Goal: Task Accomplishment & Management: Use online tool/utility

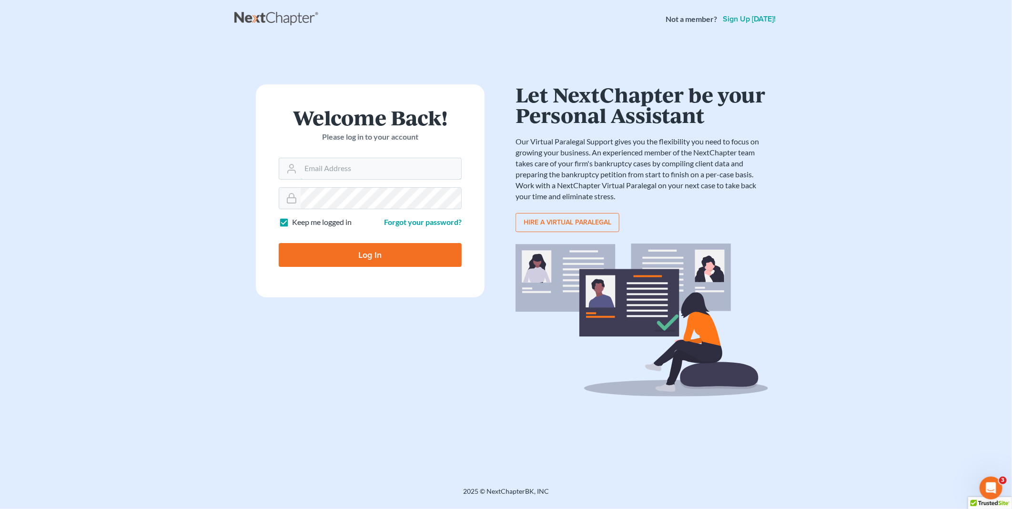
type input "PDonegan@tbennerlaw.com"
click at [364, 251] on input "Log In" at bounding box center [370, 255] width 183 height 24
type input "Thinking..."
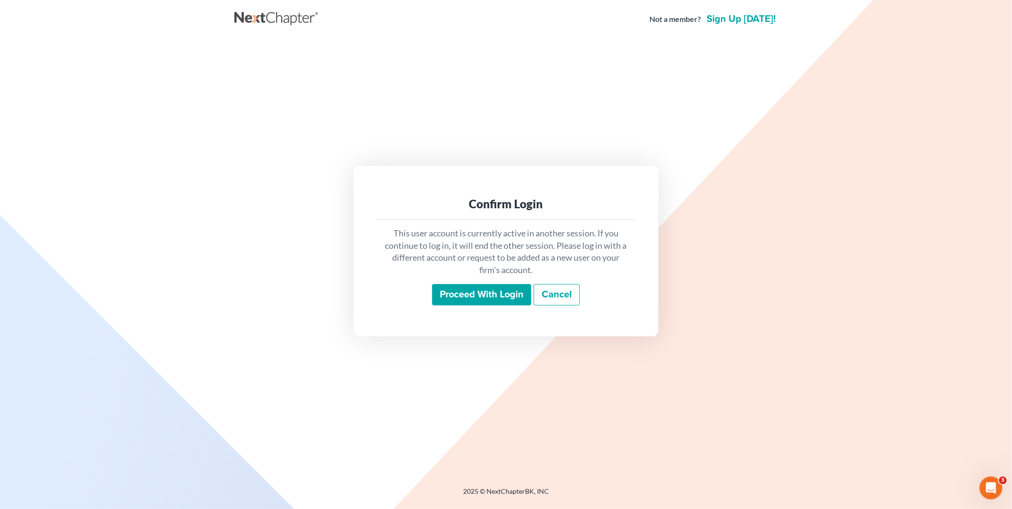
click at [485, 291] on input "Proceed with login" at bounding box center [481, 295] width 99 height 22
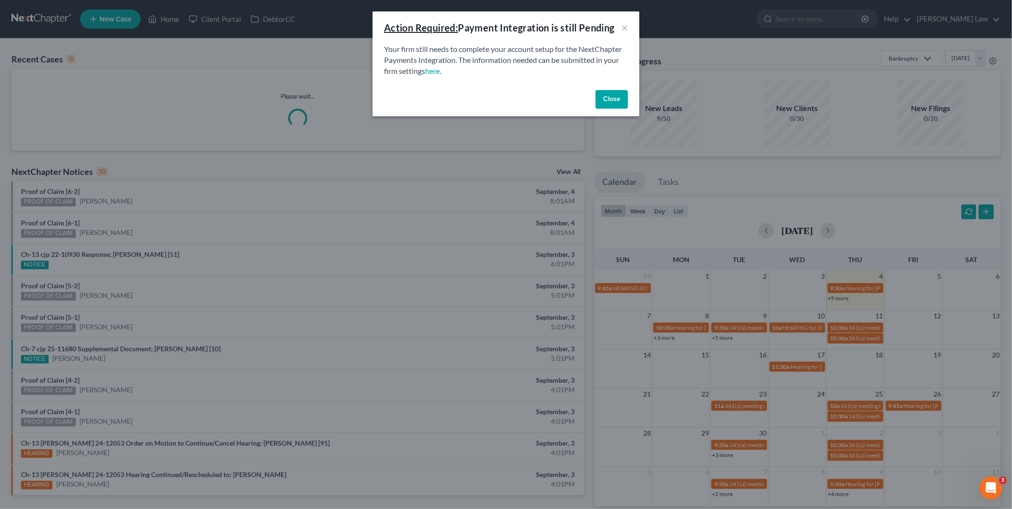
click at [610, 97] on button "Close" at bounding box center [612, 99] width 32 height 19
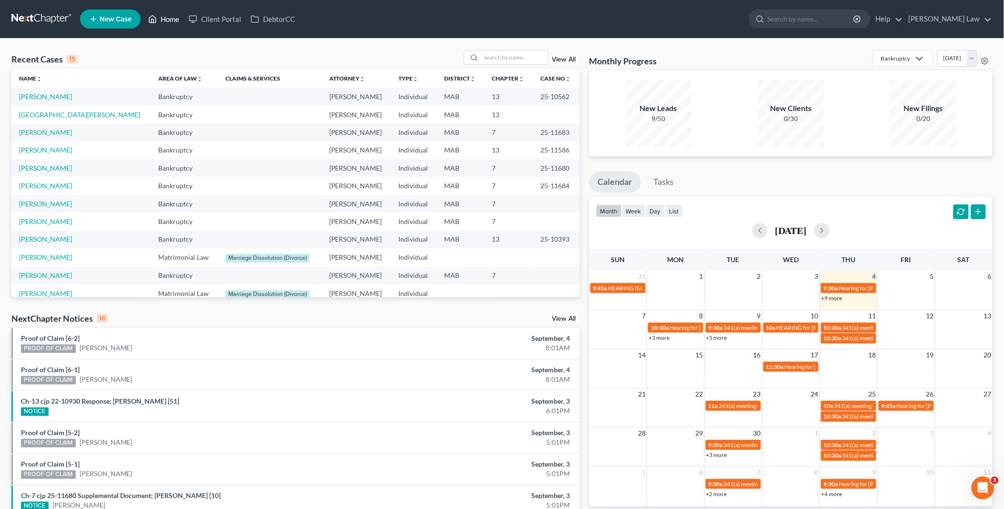
click at [169, 16] on link "Home" at bounding box center [163, 18] width 41 height 17
click at [143, 10] on link "Home" at bounding box center [163, 18] width 41 height 17
click at [491, 56] on input "search" at bounding box center [514, 58] width 67 height 14
type input "[PERSON_NAME]"
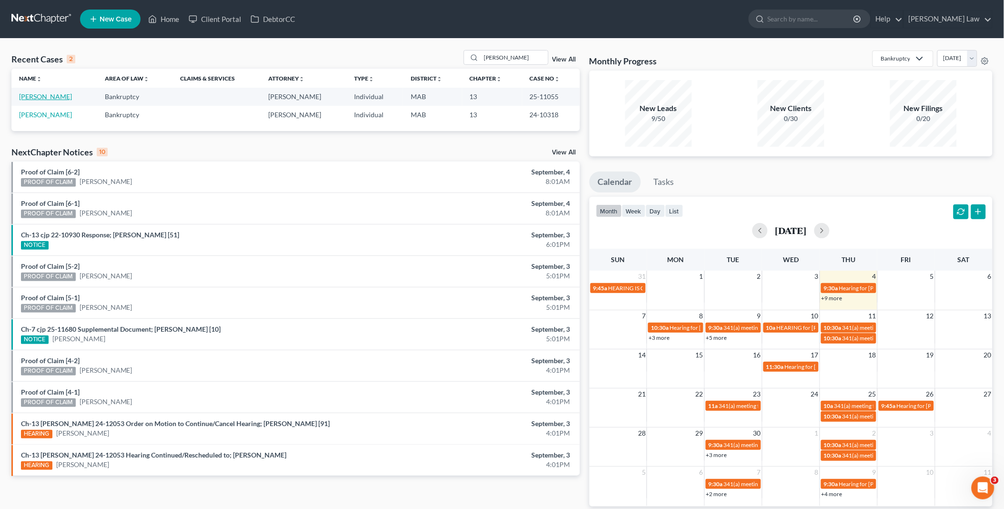
click at [41, 97] on link "[PERSON_NAME]" at bounding box center [45, 96] width 53 height 8
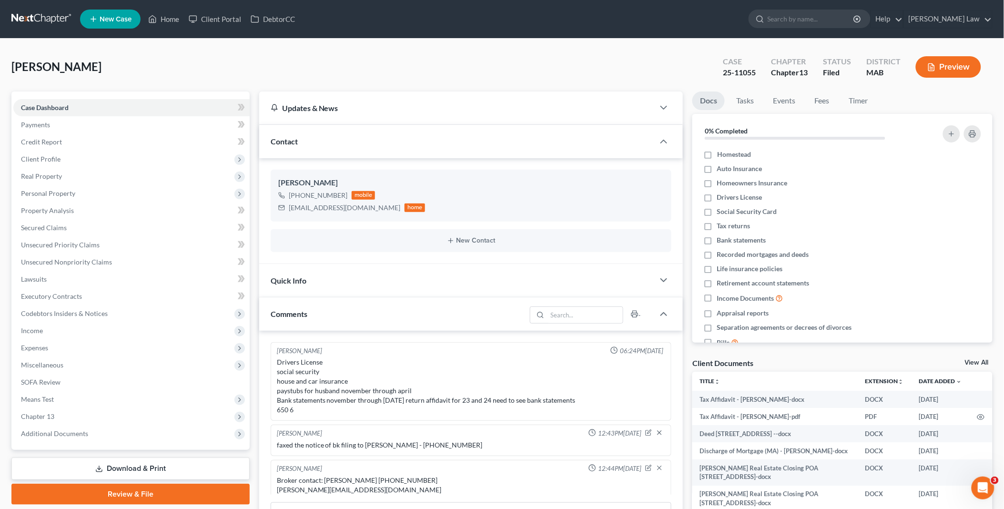
scroll to position [218, 0]
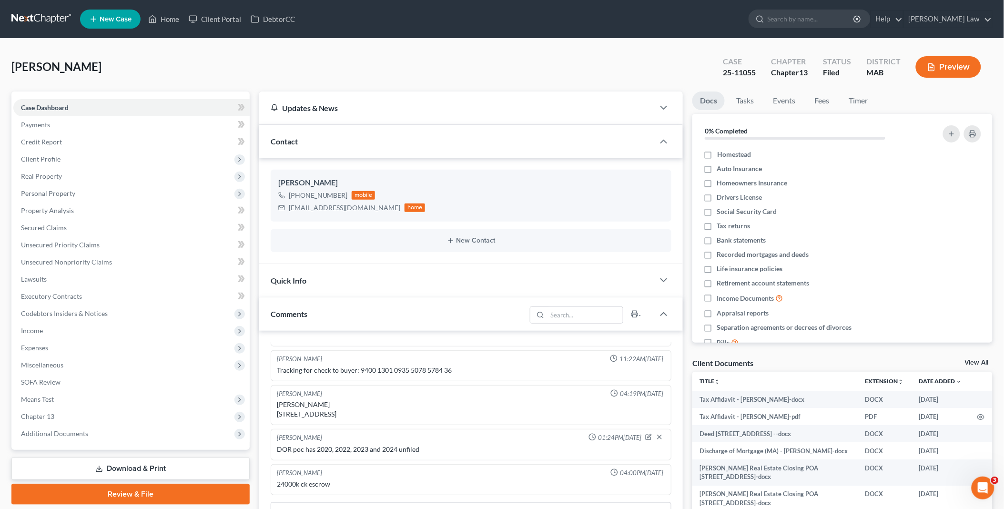
click at [975, 361] on link "View All" at bounding box center [977, 362] width 24 height 7
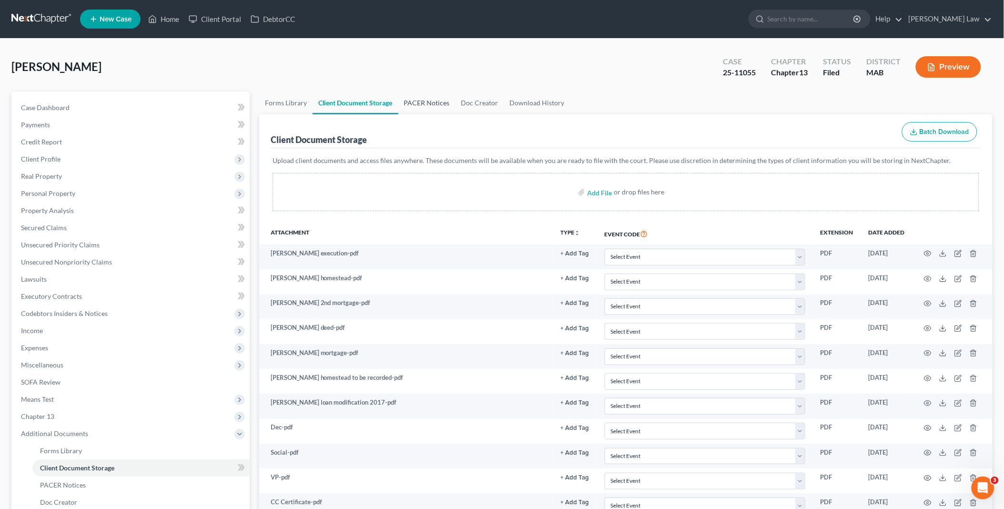
click at [435, 102] on link "PACER Notices" at bounding box center [426, 103] width 57 height 23
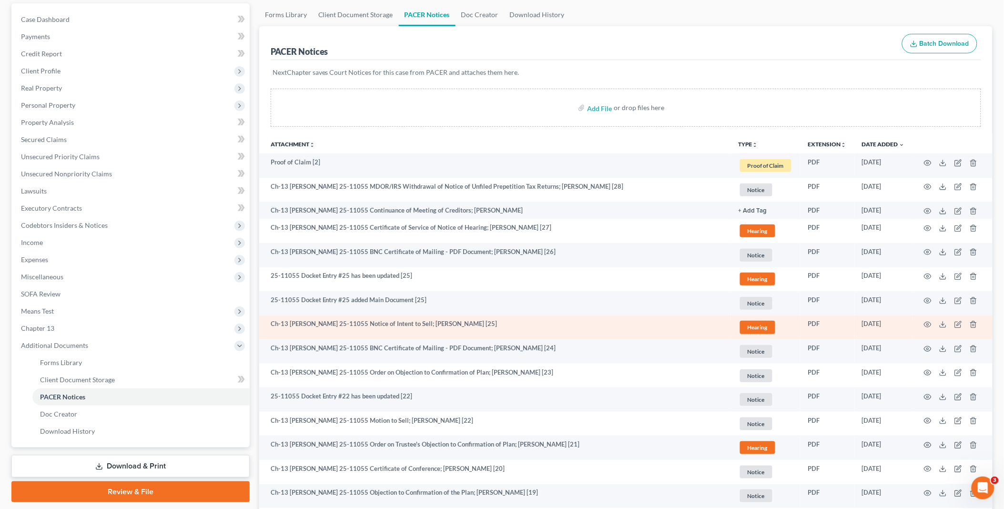
scroll to position [106, 0]
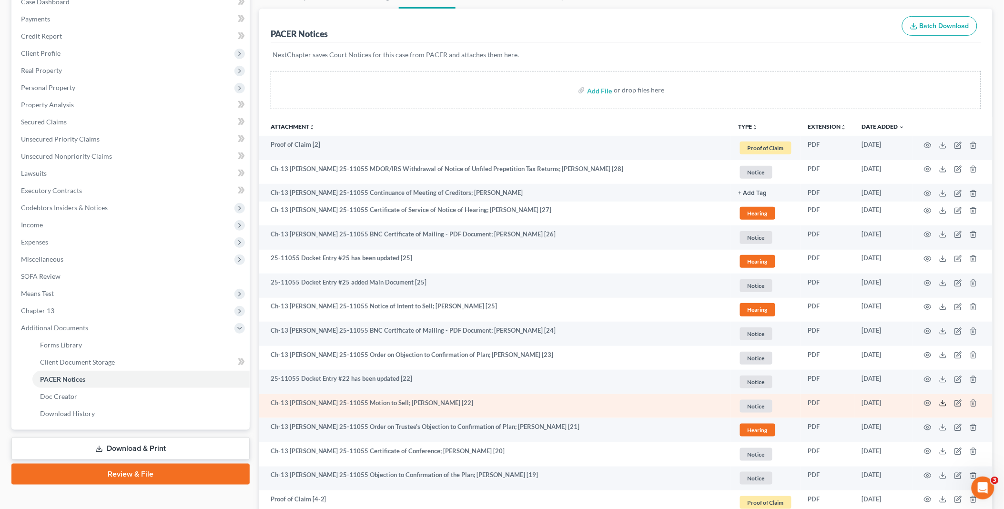
click at [943, 403] on line at bounding box center [943, 402] width 0 height 4
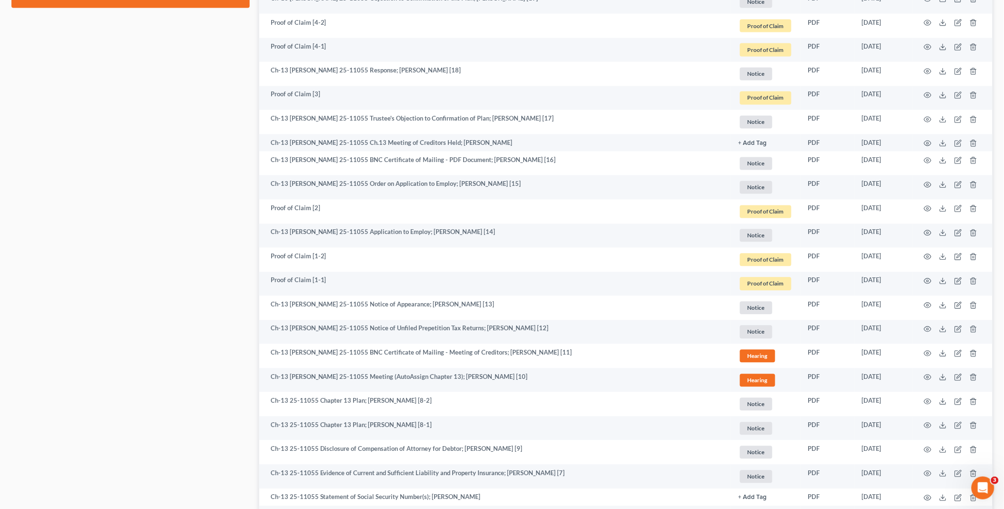
scroll to position [635, 0]
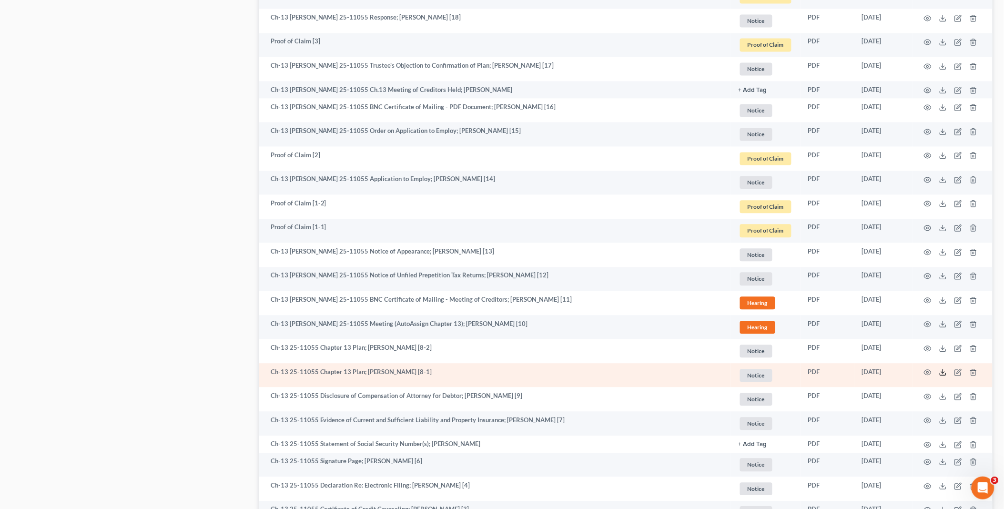
click at [942, 372] on polyline at bounding box center [943, 372] width 3 height 1
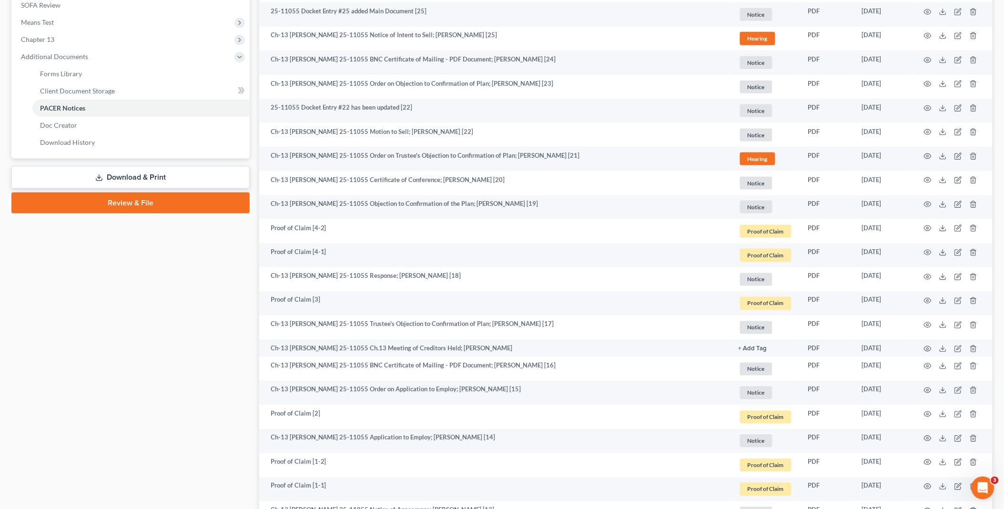
scroll to position [317, 0]
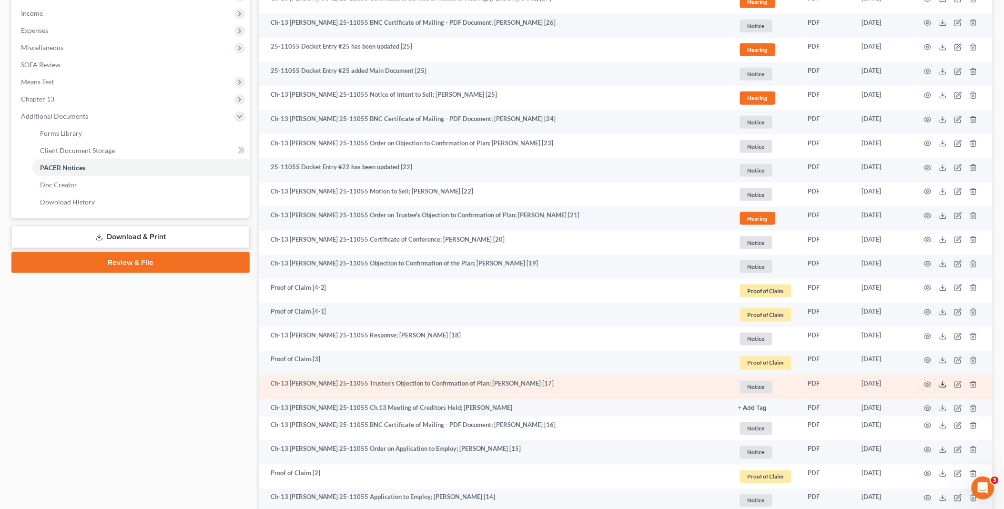
click at [943, 381] on icon at bounding box center [943, 385] width 8 height 8
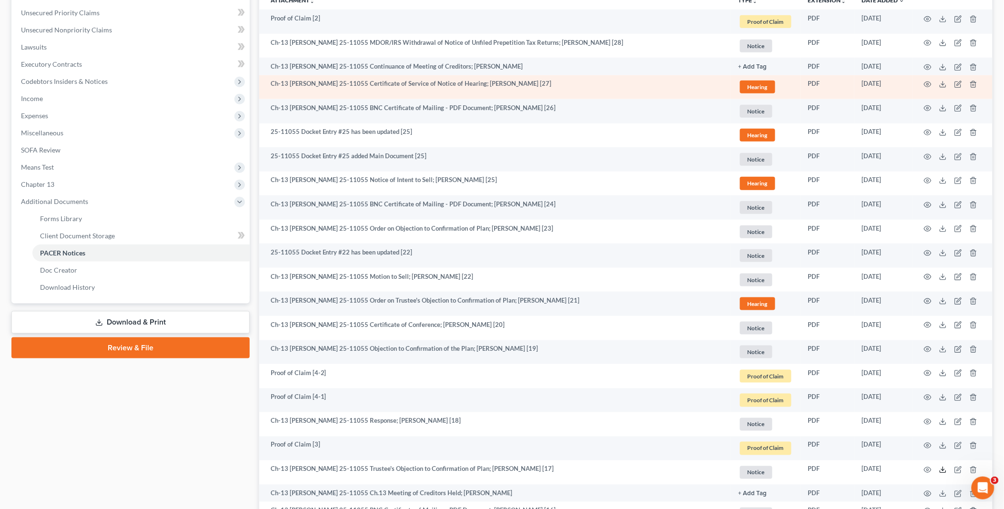
scroll to position [0, 0]
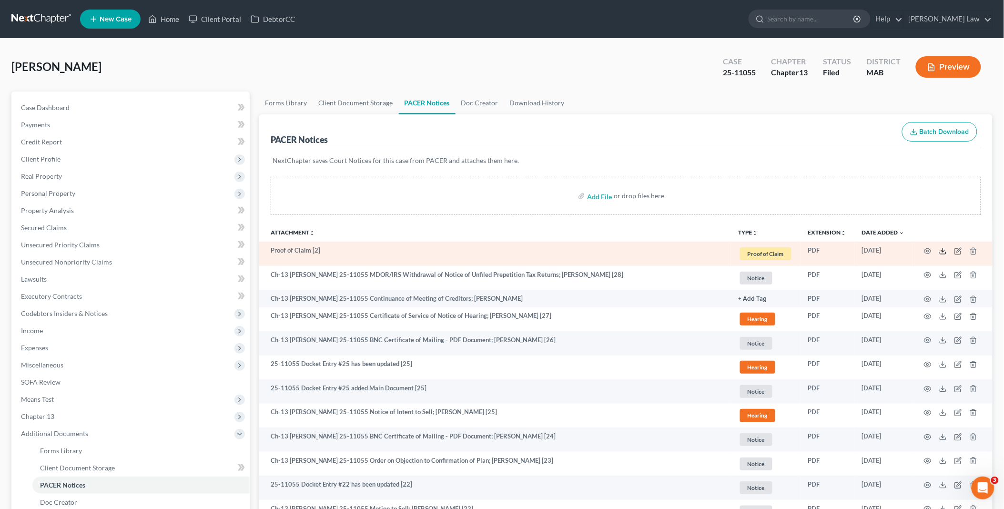
click at [940, 250] on icon at bounding box center [943, 251] width 8 height 8
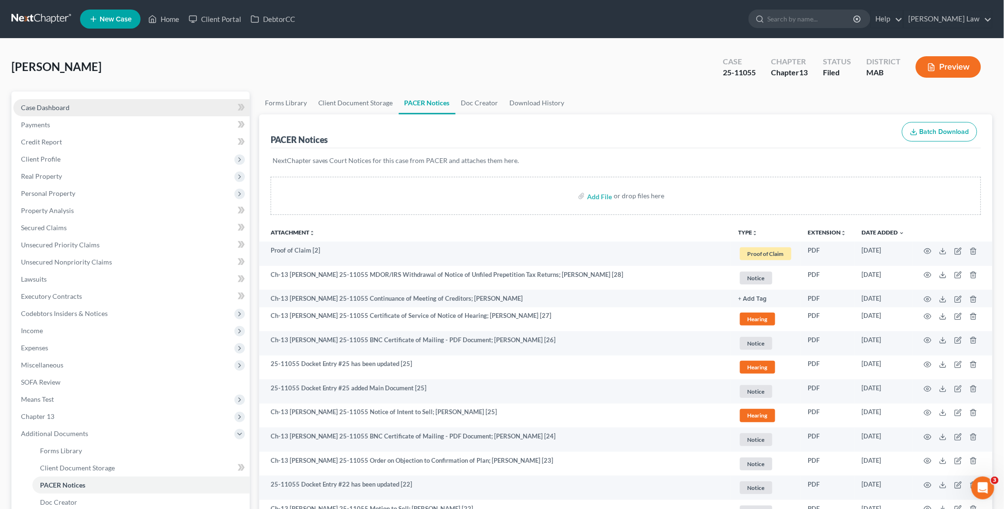
click at [44, 106] on span "Case Dashboard" at bounding box center [45, 107] width 49 height 8
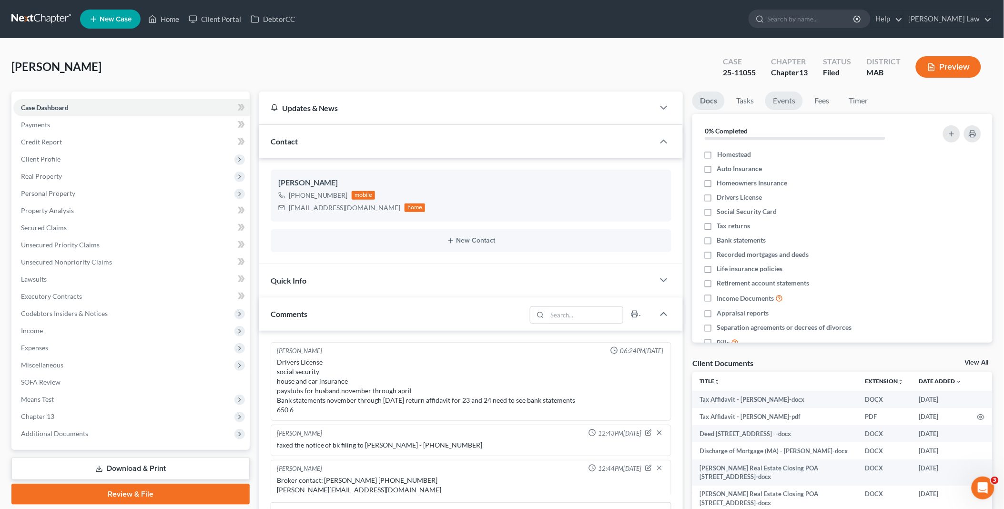
scroll to position [218, 0]
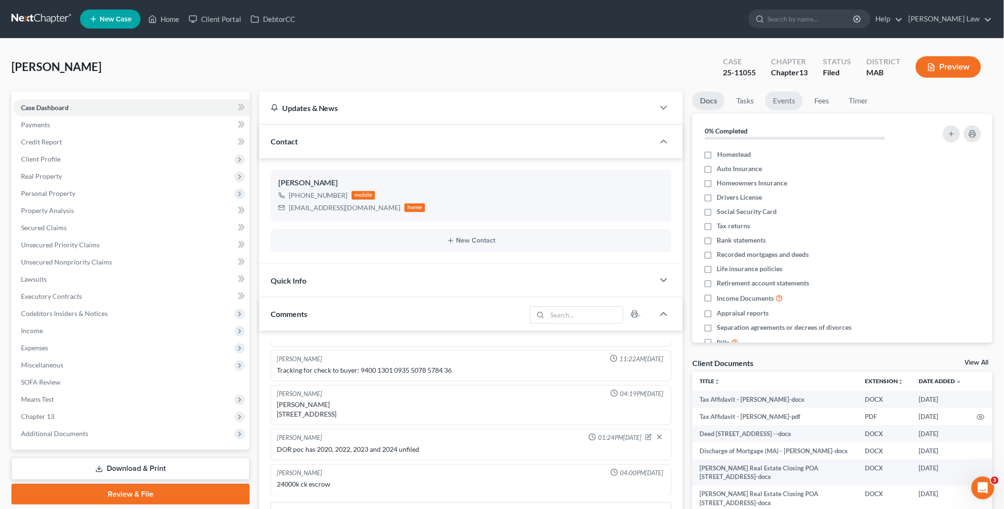
click at [785, 101] on link "Events" at bounding box center [785, 101] width 38 height 19
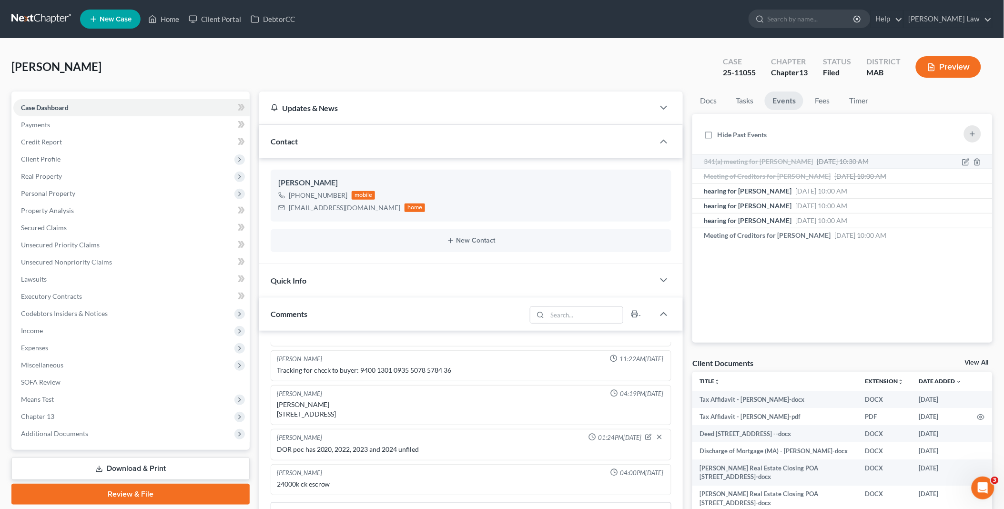
click at [761, 160] on span "341(a) meeting for [PERSON_NAME]" at bounding box center [758, 161] width 109 height 8
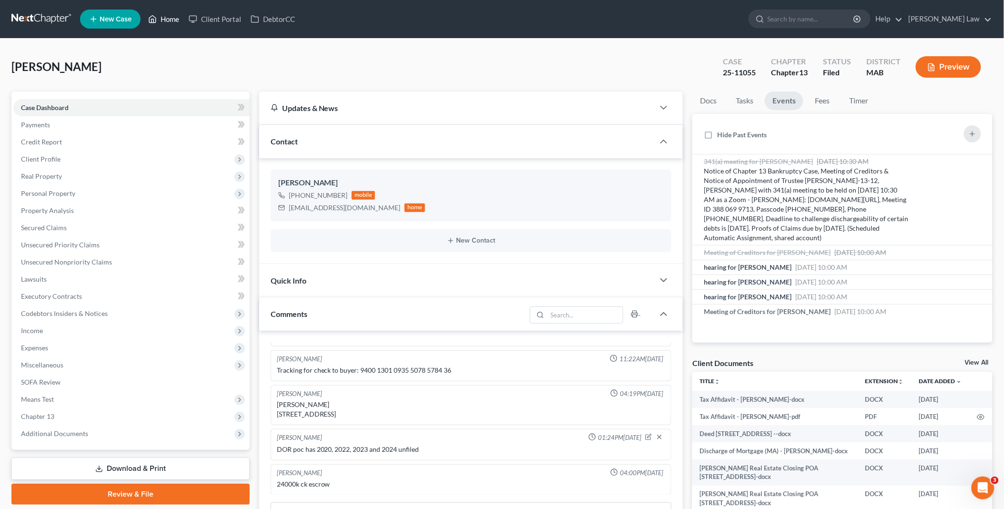
click at [172, 16] on link "Home" at bounding box center [163, 18] width 41 height 17
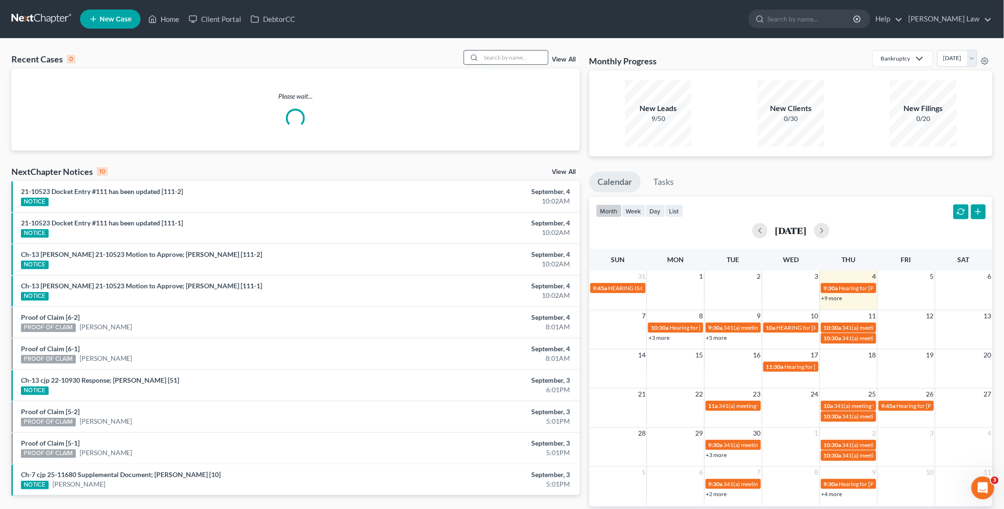
click at [499, 53] on input "search" at bounding box center [514, 58] width 67 height 14
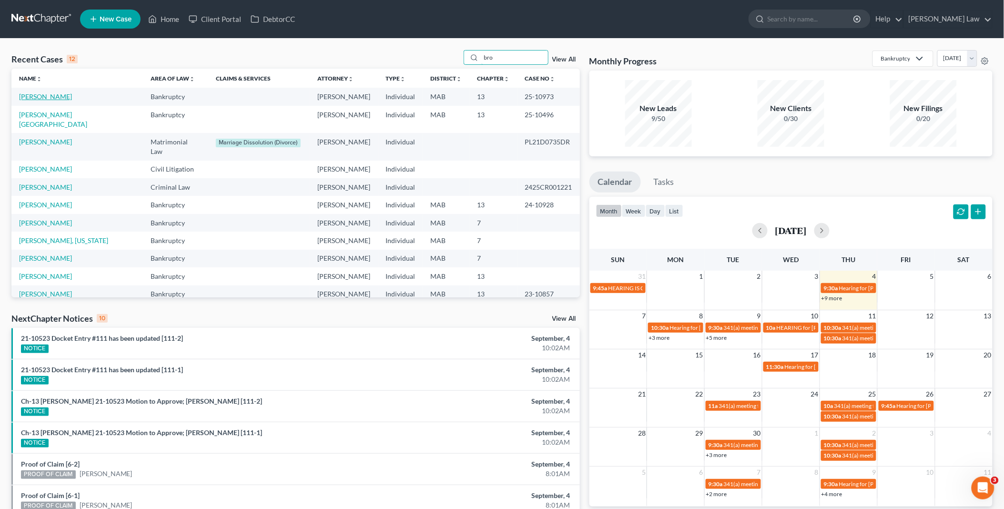
type input "bro"
click at [51, 96] on link "[PERSON_NAME]" at bounding box center [45, 96] width 53 height 8
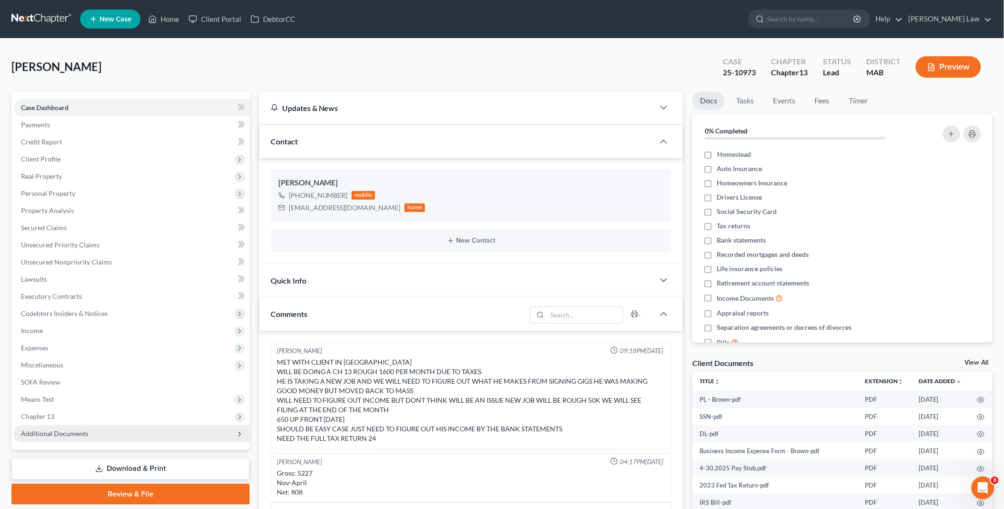
scroll to position [65, 0]
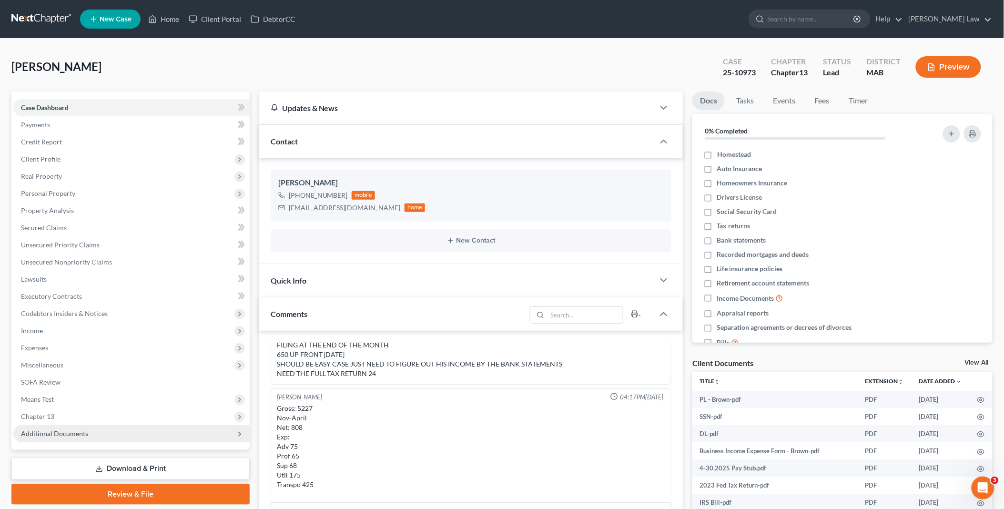
click at [86, 432] on span "Additional Documents" at bounding box center [131, 433] width 236 height 17
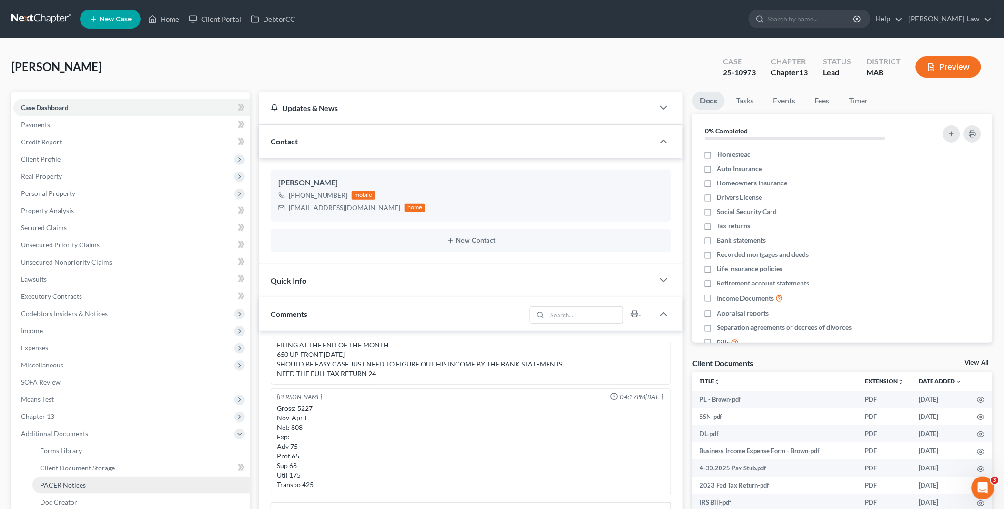
click at [93, 482] on link "PACER Notices" at bounding box center [140, 485] width 217 height 17
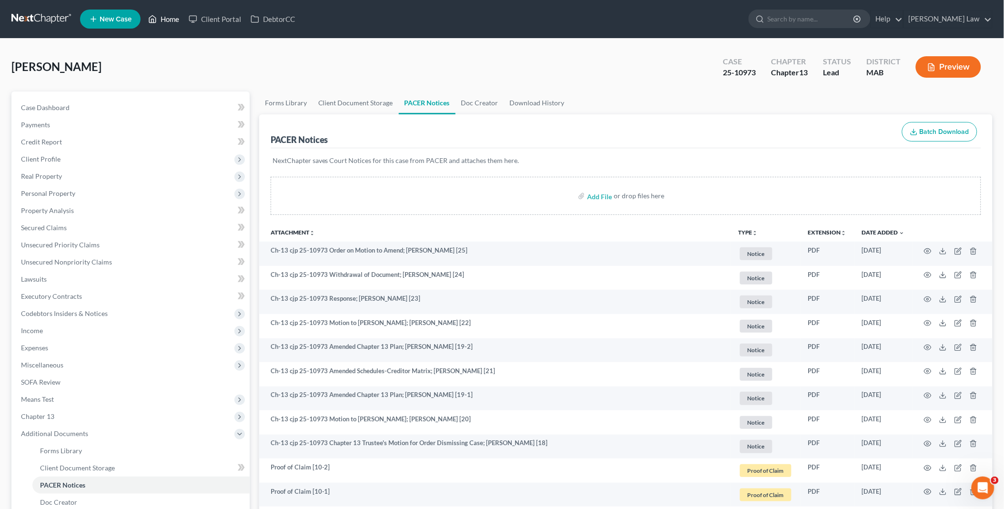
click at [165, 18] on link "Home" at bounding box center [163, 18] width 41 height 17
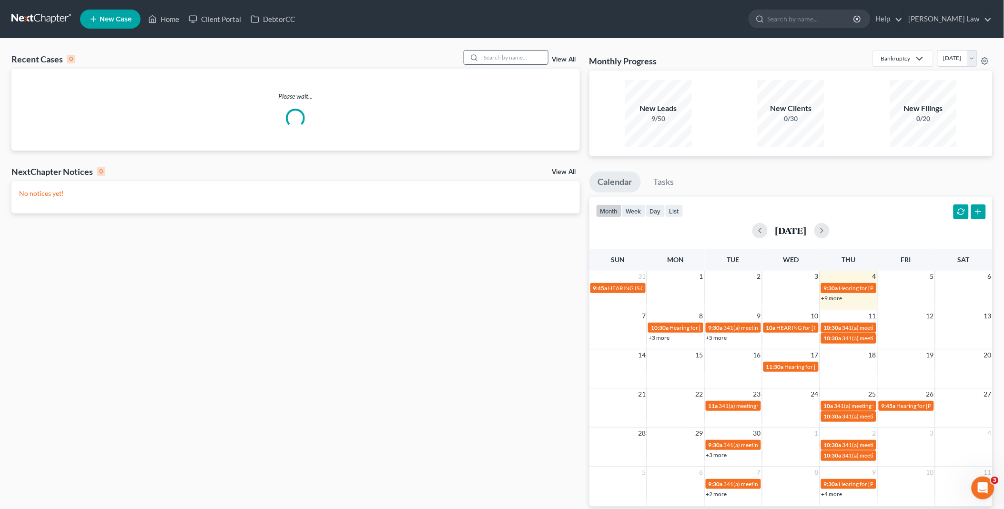
click at [497, 57] on input "search" at bounding box center [514, 58] width 67 height 14
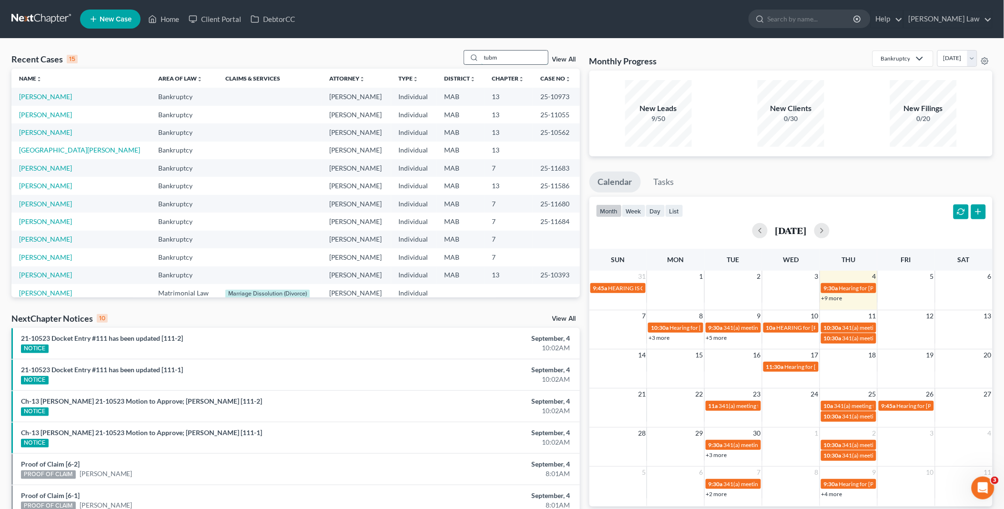
type input "tubm"
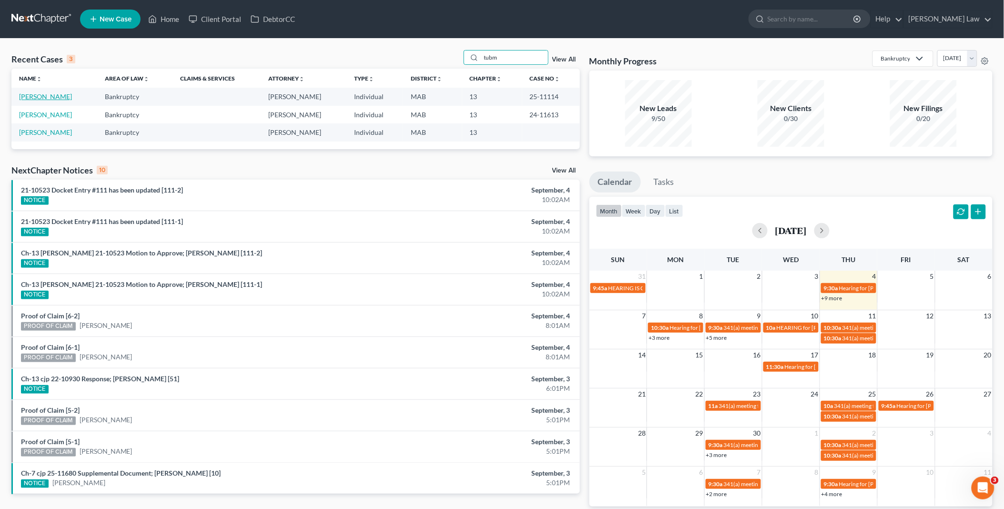
click at [59, 97] on link "[PERSON_NAME]" at bounding box center [45, 96] width 53 height 8
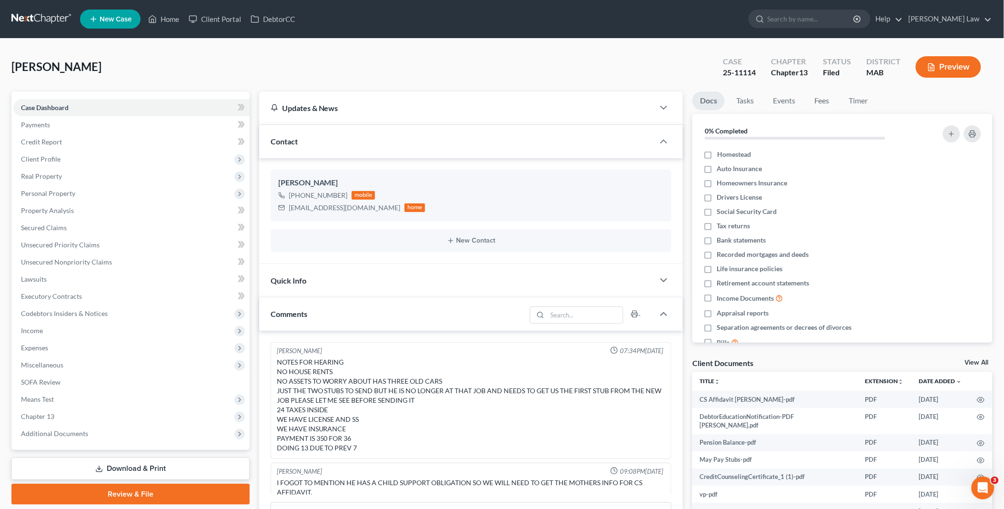
scroll to position [249, 0]
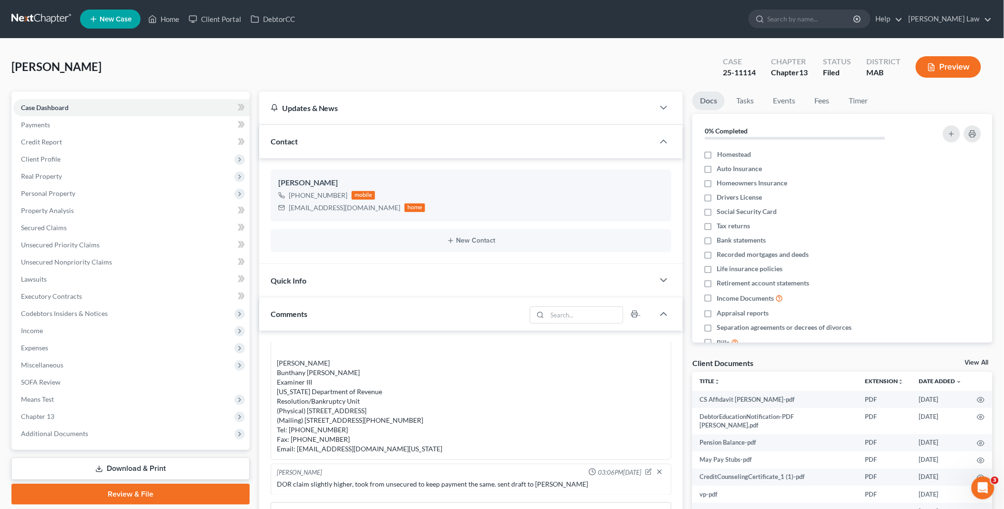
click at [974, 361] on link "View All" at bounding box center [977, 362] width 24 height 7
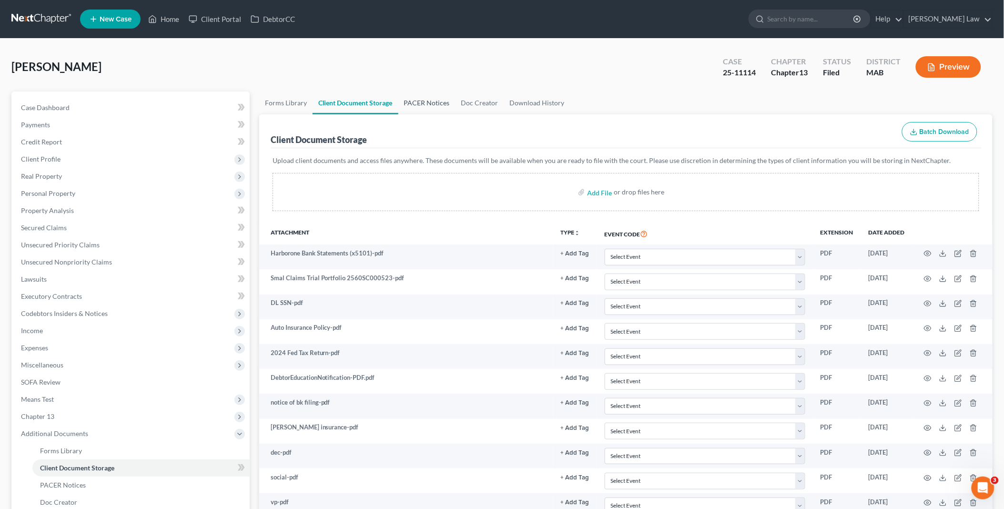
click at [415, 101] on link "PACER Notices" at bounding box center [426, 103] width 57 height 23
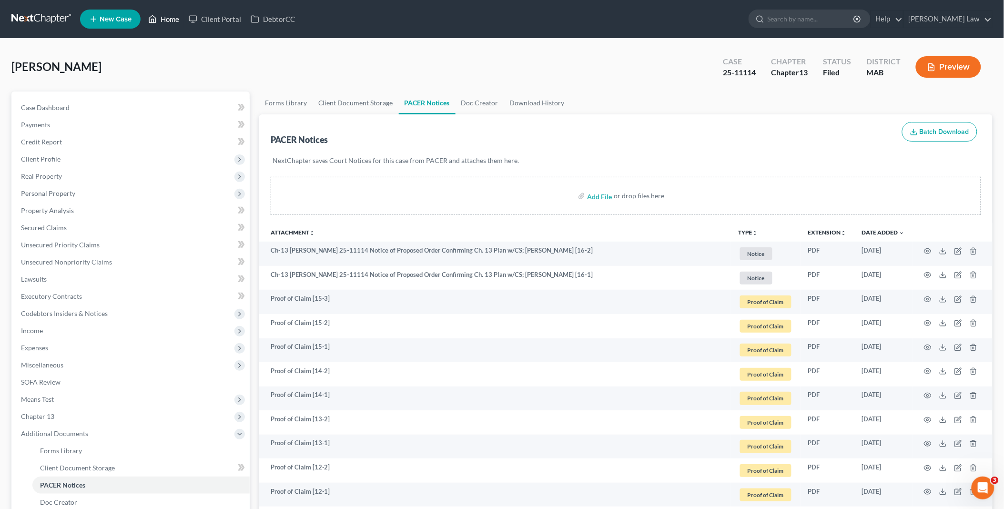
click at [167, 21] on link "Home" at bounding box center [163, 18] width 41 height 17
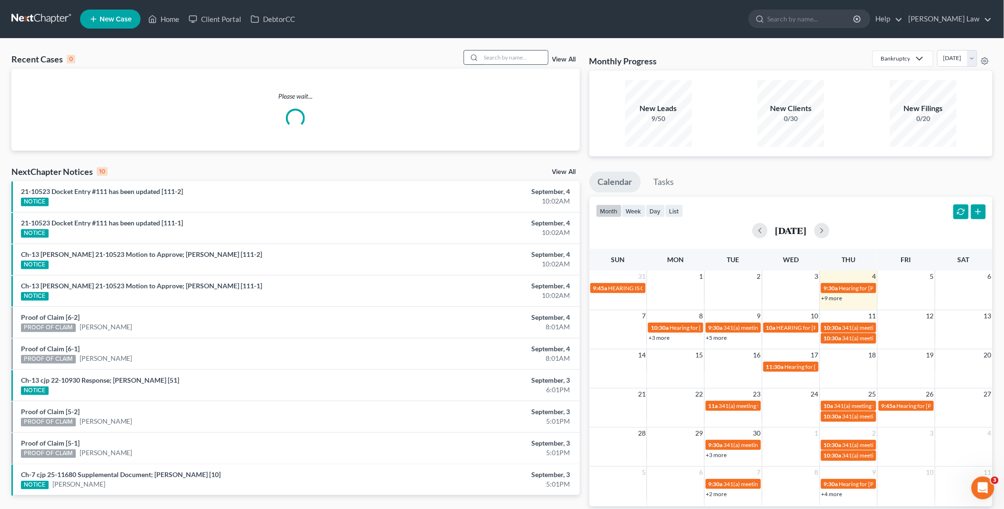
click at [488, 55] on input "search" at bounding box center [514, 58] width 67 height 14
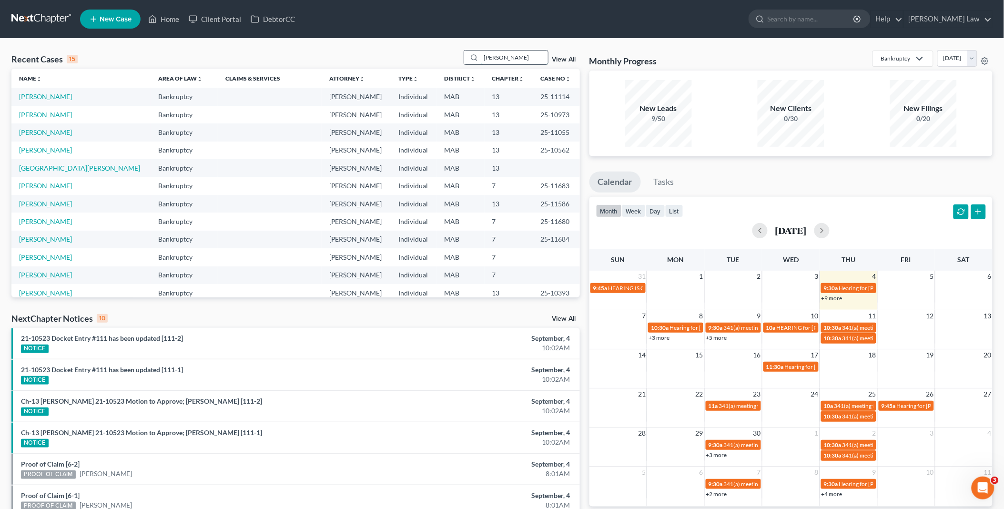
type input "[PERSON_NAME]"
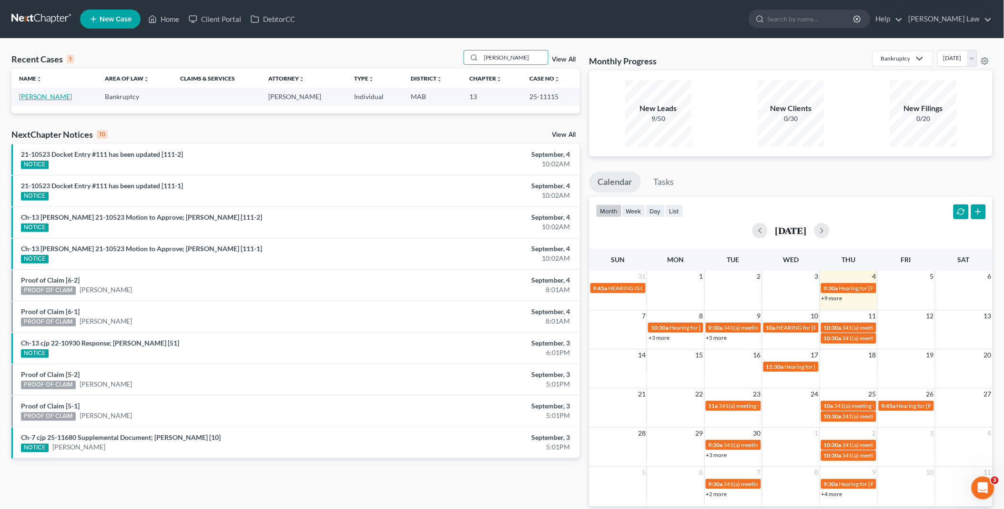
click at [21, 94] on link "[PERSON_NAME]" at bounding box center [45, 96] width 53 height 8
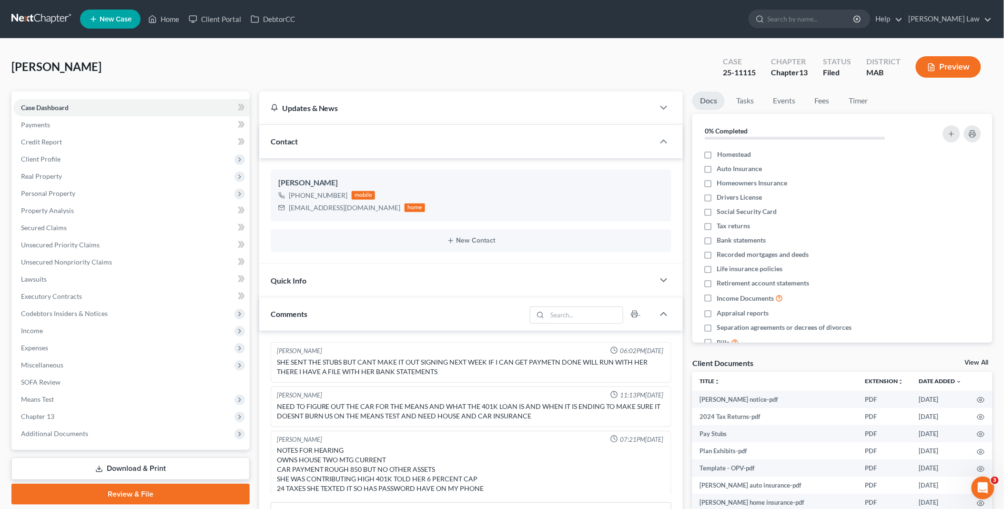
scroll to position [77, 0]
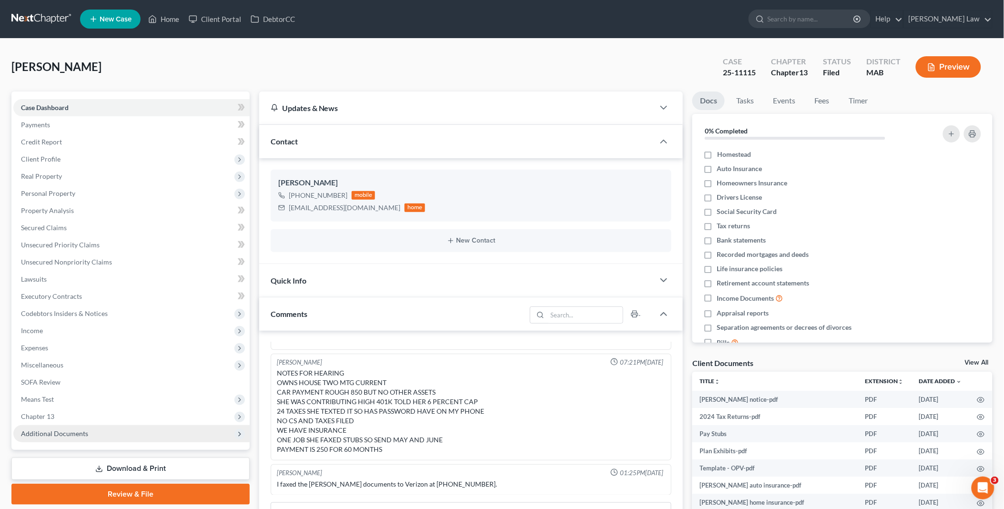
click at [103, 430] on span "Additional Documents" at bounding box center [131, 433] width 236 height 17
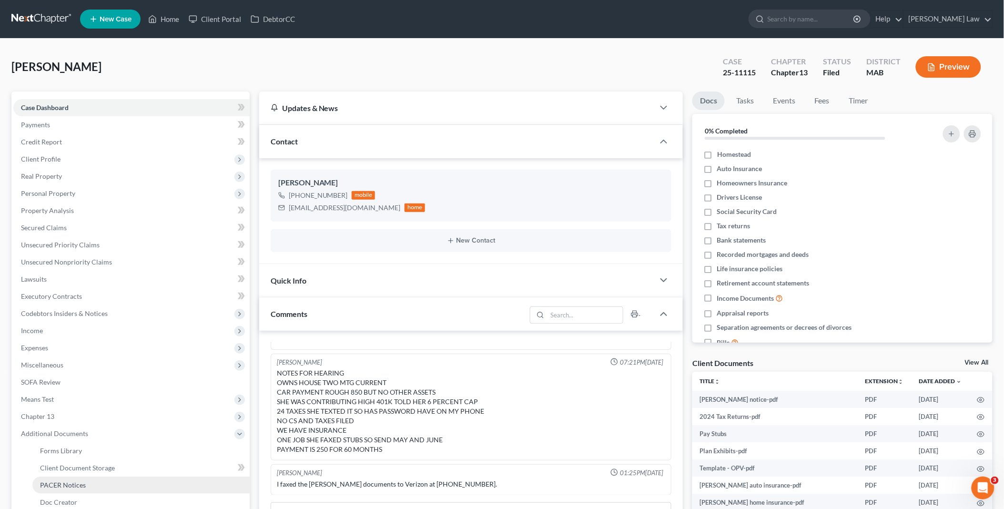
click at [102, 479] on link "PACER Notices" at bounding box center [140, 485] width 217 height 17
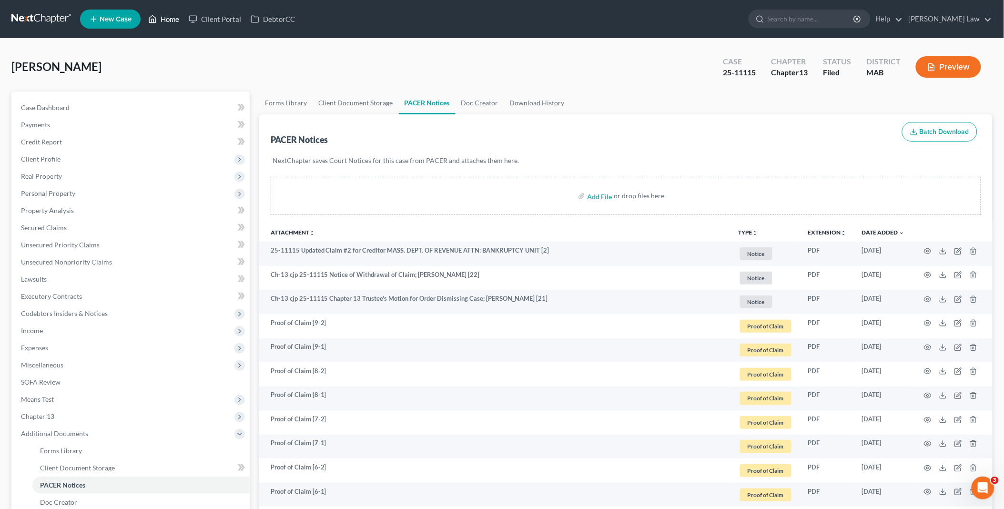
drag, startPoint x: 170, startPoint y: 12, endPoint x: 179, endPoint y: 43, distance: 32.9
click at [170, 12] on link "Home" at bounding box center [163, 18] width 41 height 17
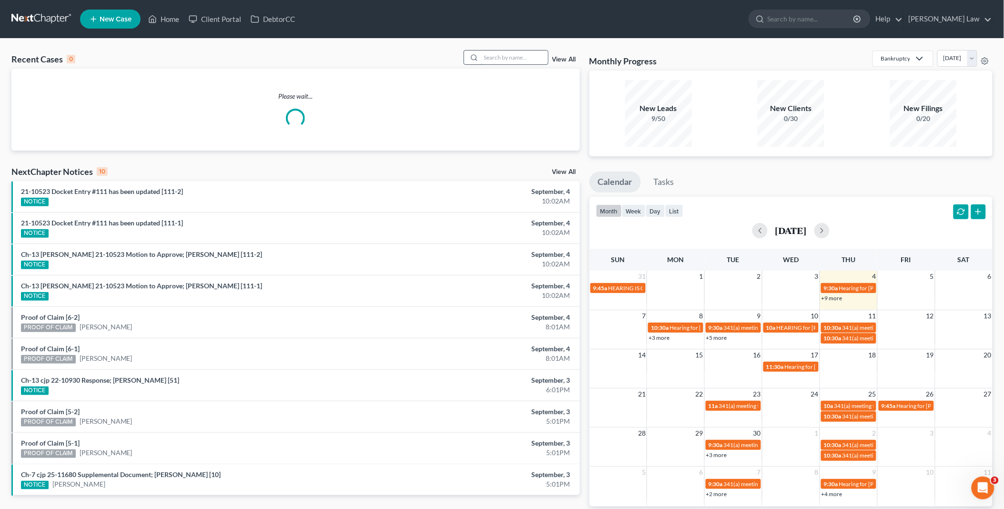
click at [490, 54] on input "search" at bounding box center [514, 58] width 67 height 14
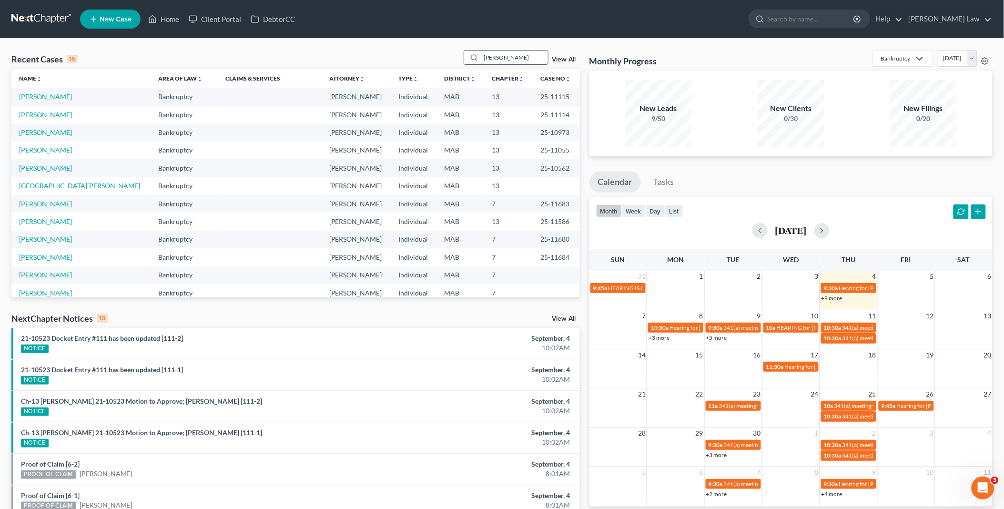
type input "[PERSON_NAME]"
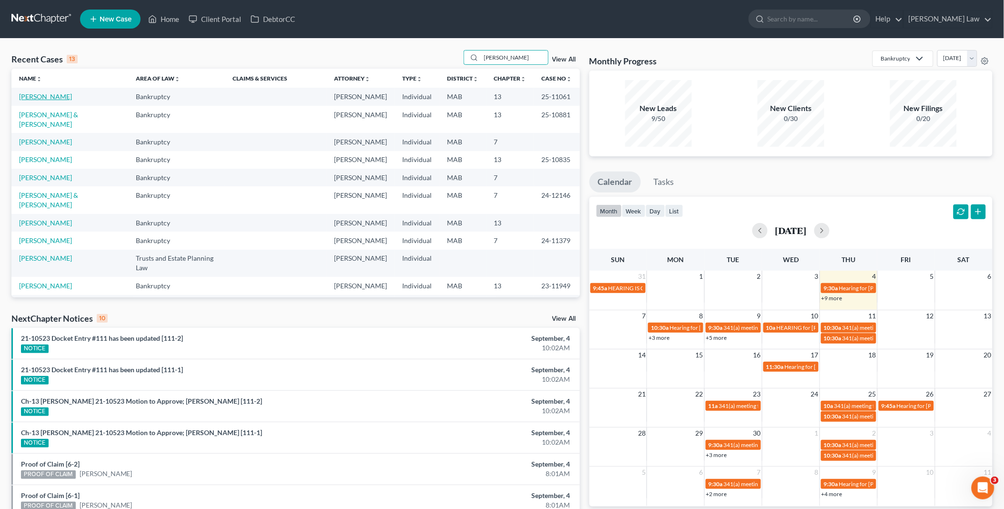
click at [28, 96] on link "[PERSON_NAME]" at bounding box center [45, 96] width 53 height 8
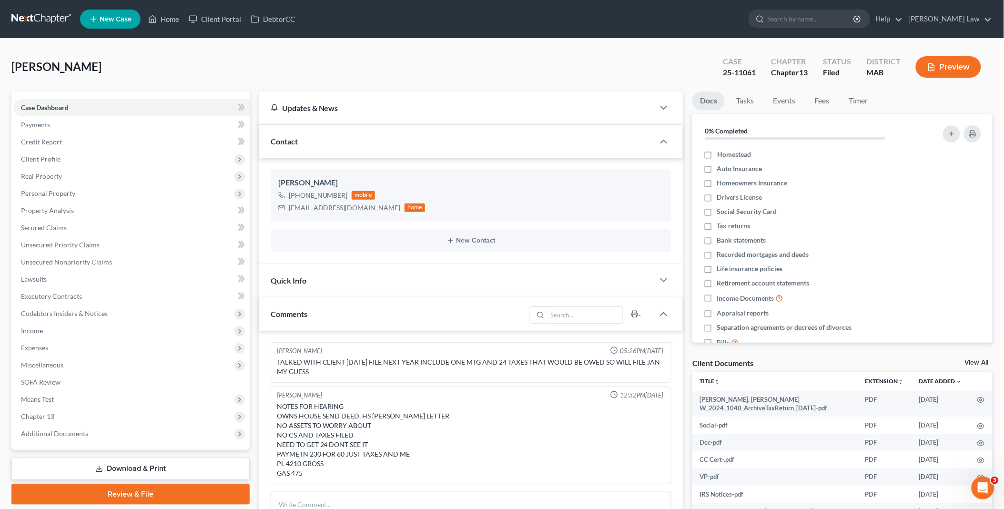
click at [982, 359] on link "View All" at bounding box center [977, 362] width 24 height 7
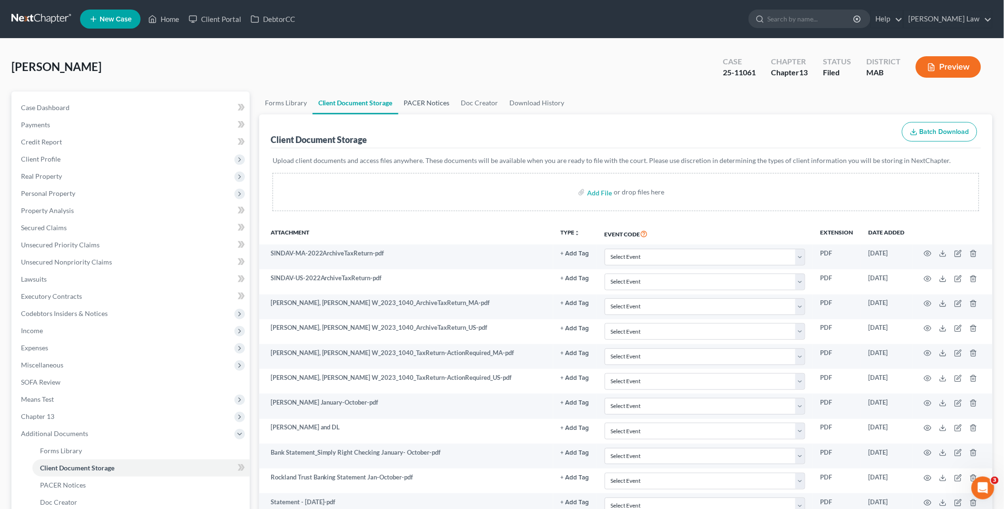
click at [431, 101] on link "PACER Notices" at bounding box center [426, 103] width 57 height 23
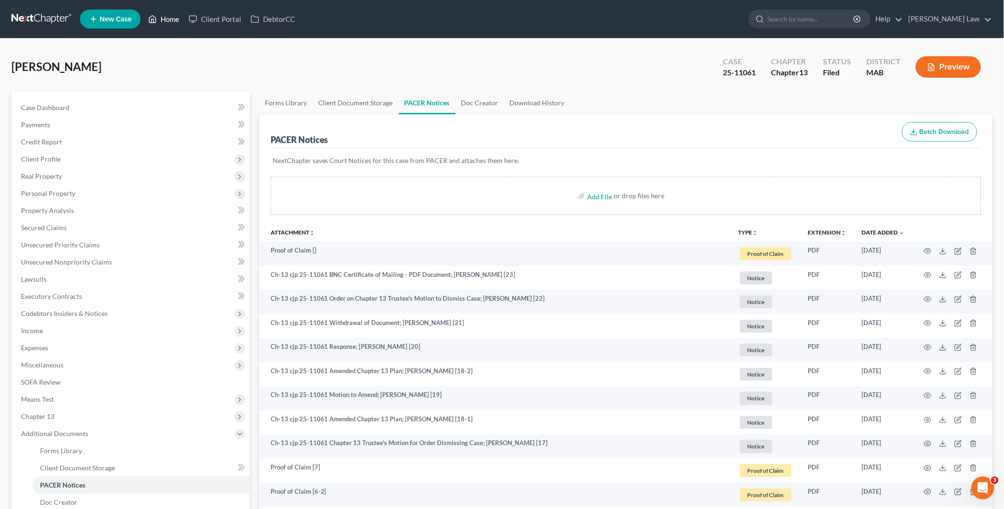
click at [165, 18] on link "Home" at bounding box center [163, 18] width 41 height 17
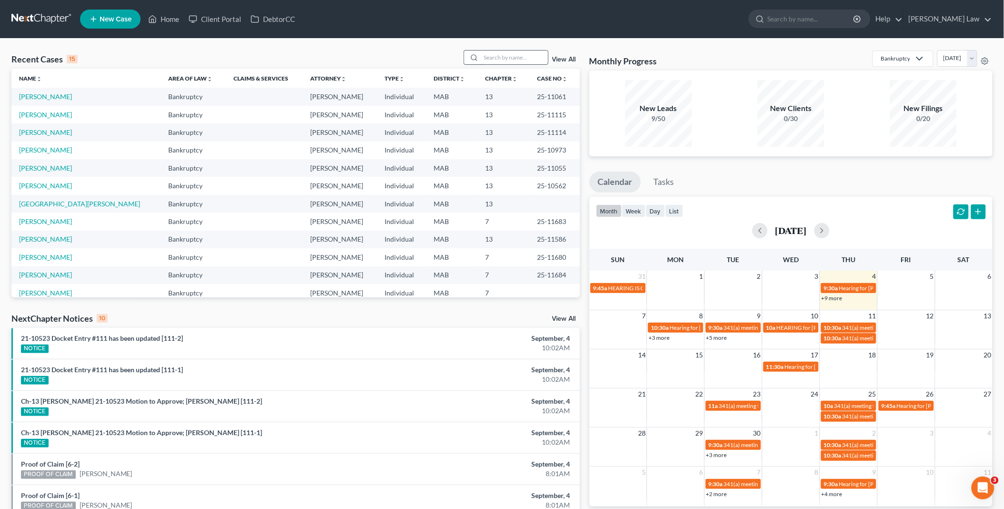
click at [503, 56] on input "search" at bounding box center [514, 58] width 67 height 14
type input "[PERSON_NAME]"
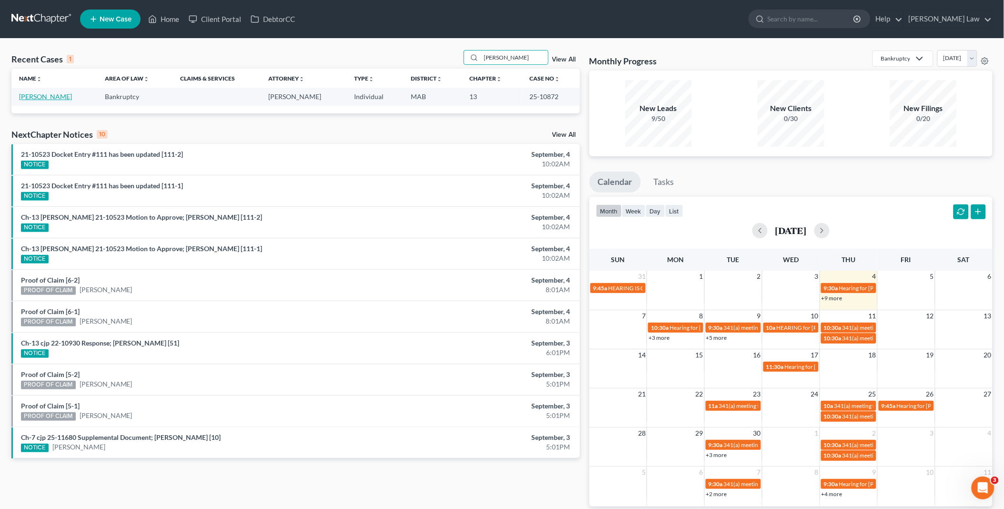
click at [33, 98] on link "[PERSON_NAME]" at bounding box center [45, 96] width 53 height 8
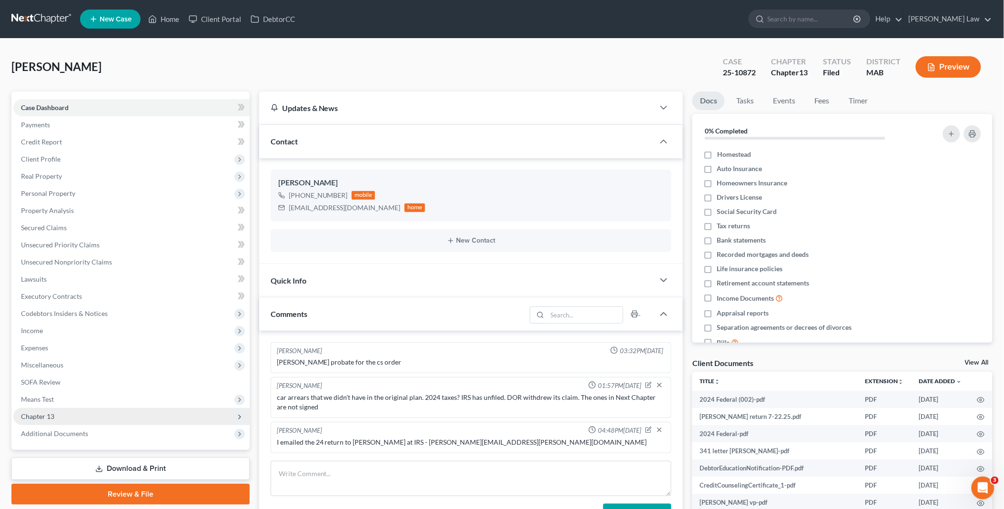
click at [78, 416] on span "Chapter 13" at bounding box center [131, 416] width 236 height 17
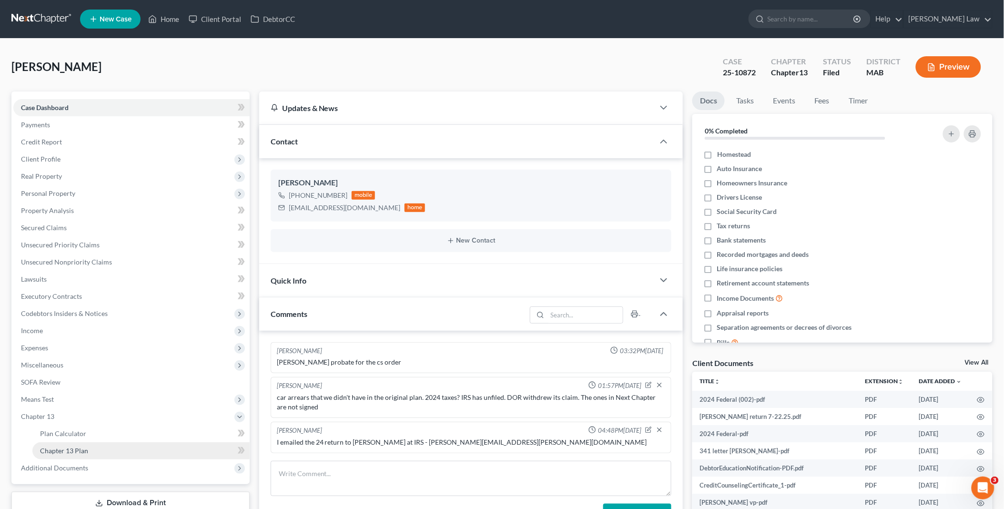
click at [102, 447] on link "Chapter 13 Plan" at bounding box center [140, 450] width 217 height 17
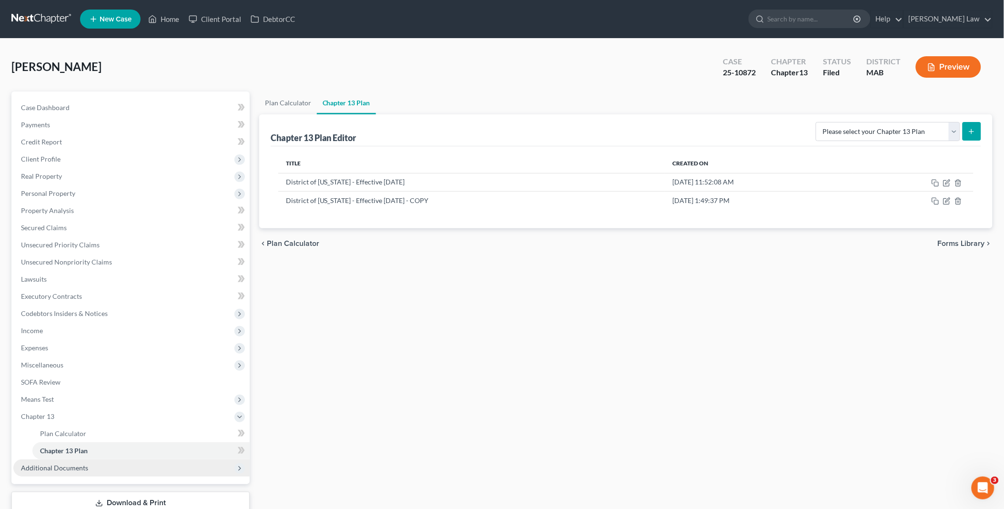
click at [56, 469] on span "Additional Documents" at bounding box center [54, 468] width 67 height 8
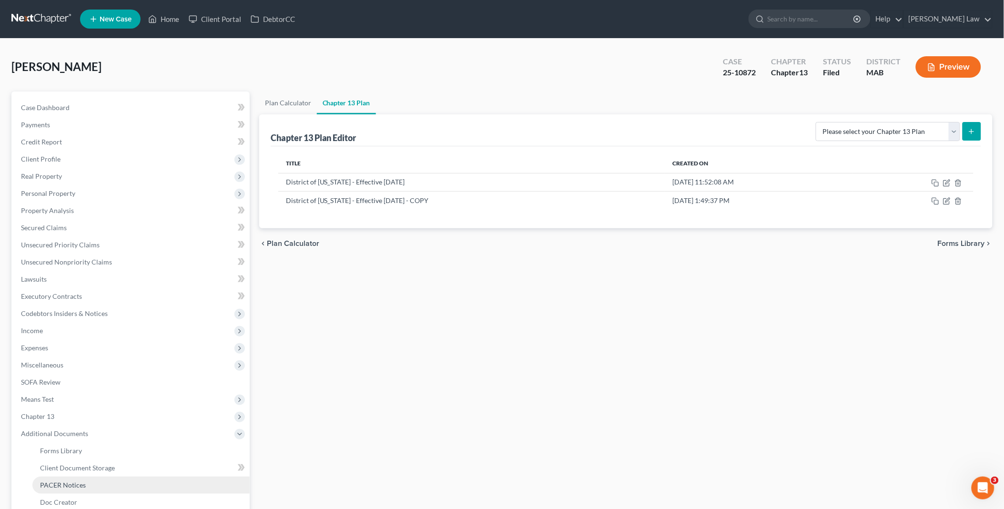
click at [65, 485] on span "PACER Notices" at bounding box center [63, 485] width 46 height 8
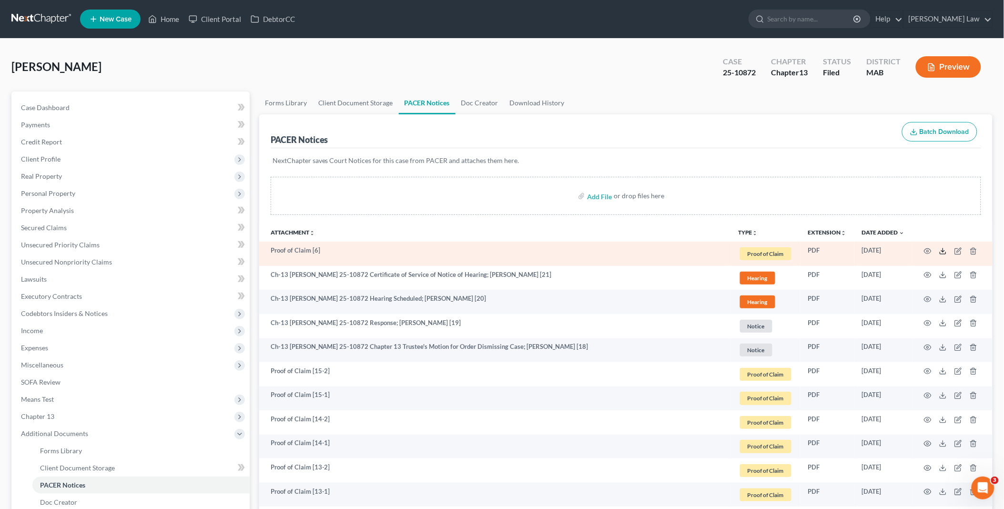
click at [943, 250] on icon at bounding box center [943, 251] width 8 height 8
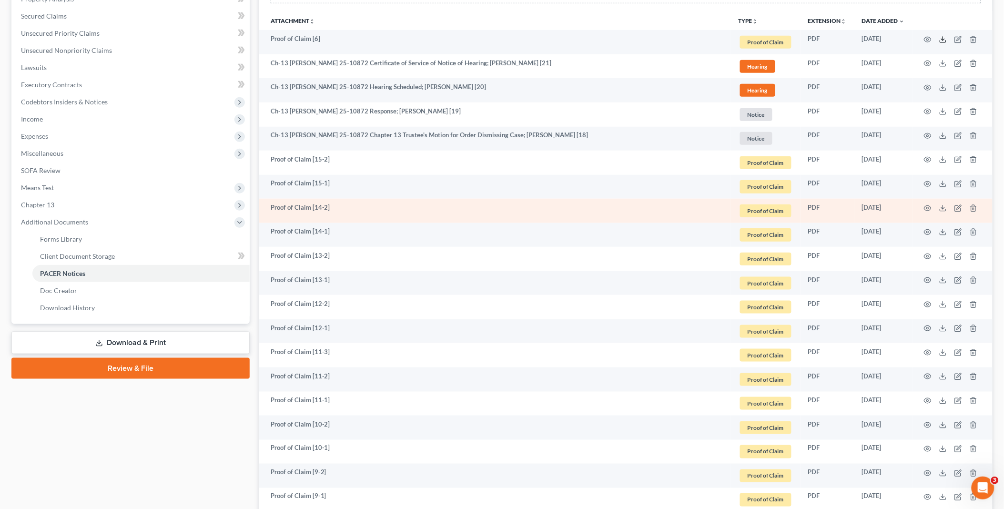
scroll to position [265, 0]
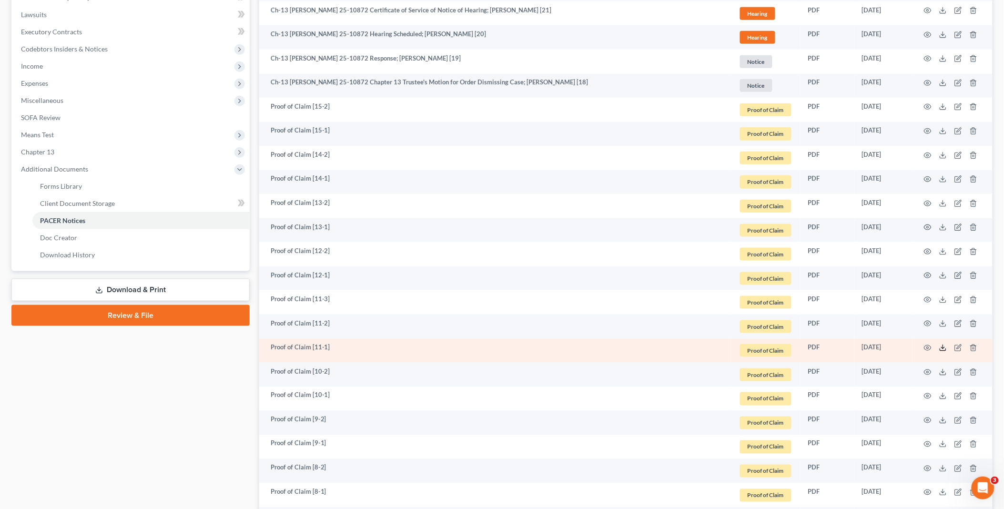
click at [941, 345] on icon at bounding box center [943, 348] width 8 height 8
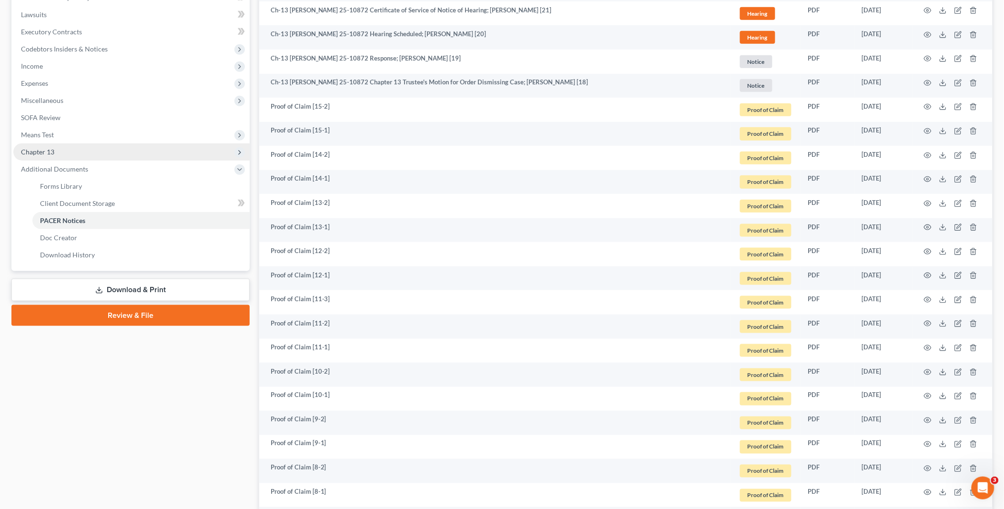
click at [69, 148] on span "Chapter 13" at bounding box center [131, 151] width 236 height 17
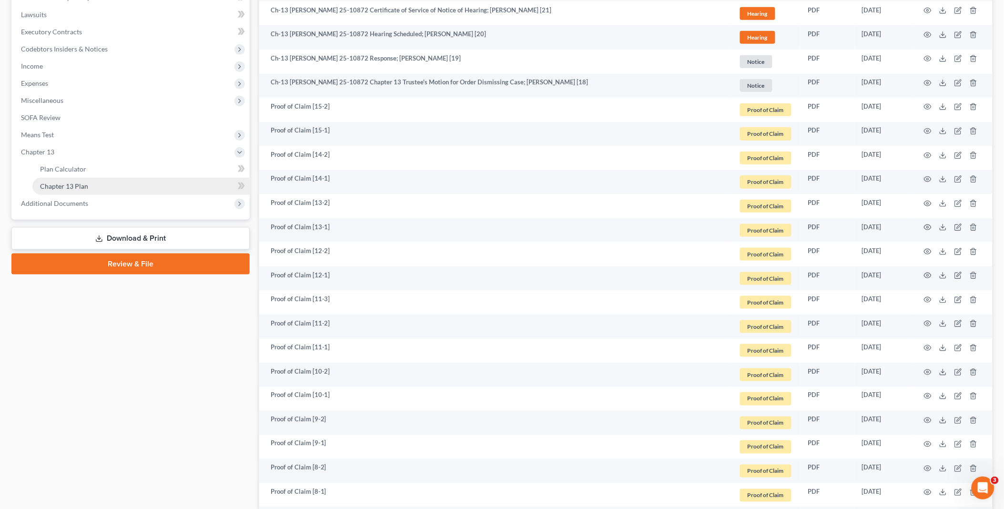
click at [83, 191] on link "Chapter 13 Plan" at bounding box center [140, 186] width 217 height 17
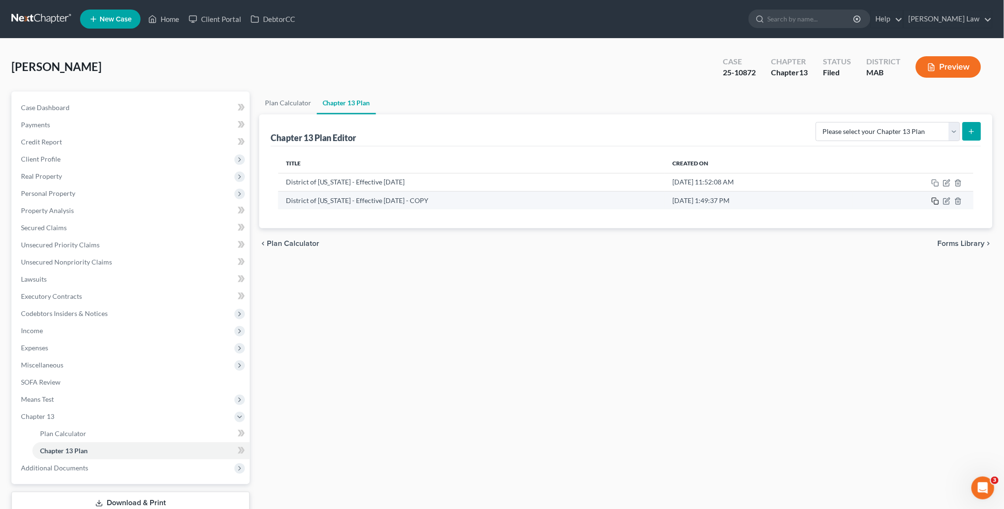
click at [937, 200] on rect "button" at bounding box center [937, 202] width 4 height 4
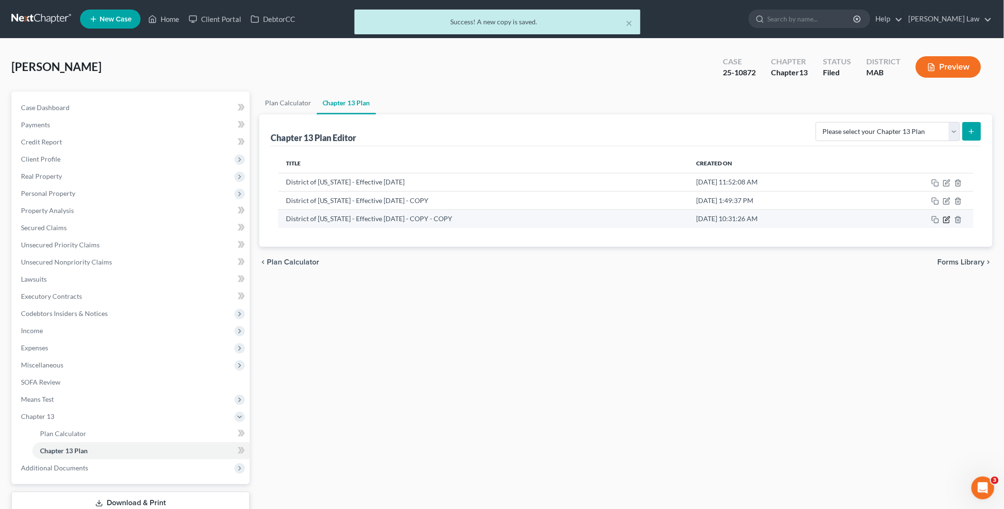
click at [946, 222] on icon "button" at bounding box center [947, 220] width 8 height 8
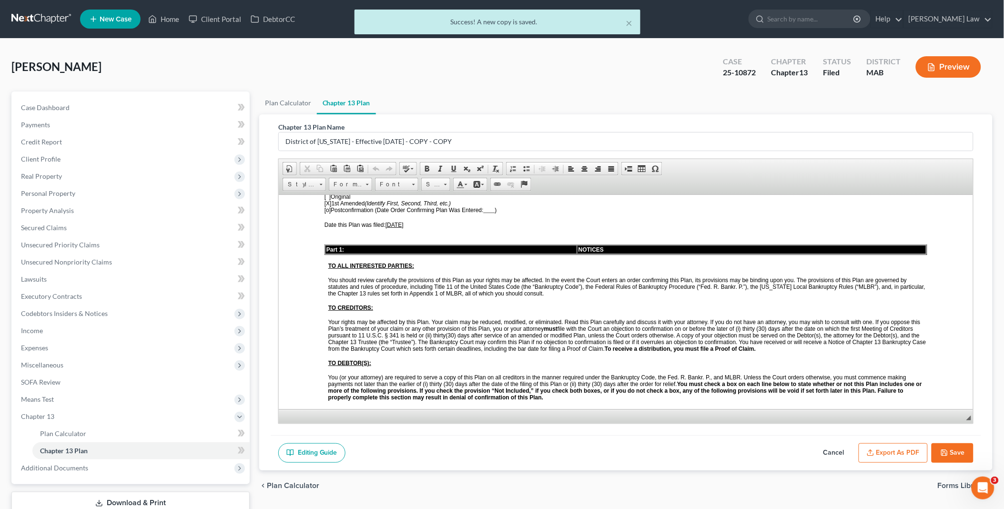
scroll to position [159, 0]
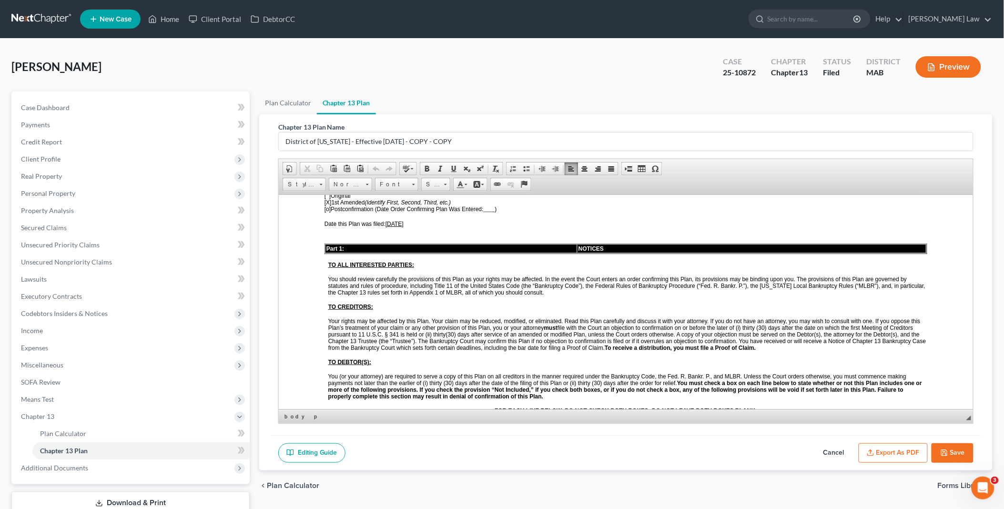
click at [391, 220] on span "[DATE]" at bounding box center [394, 223] width 18 height 7
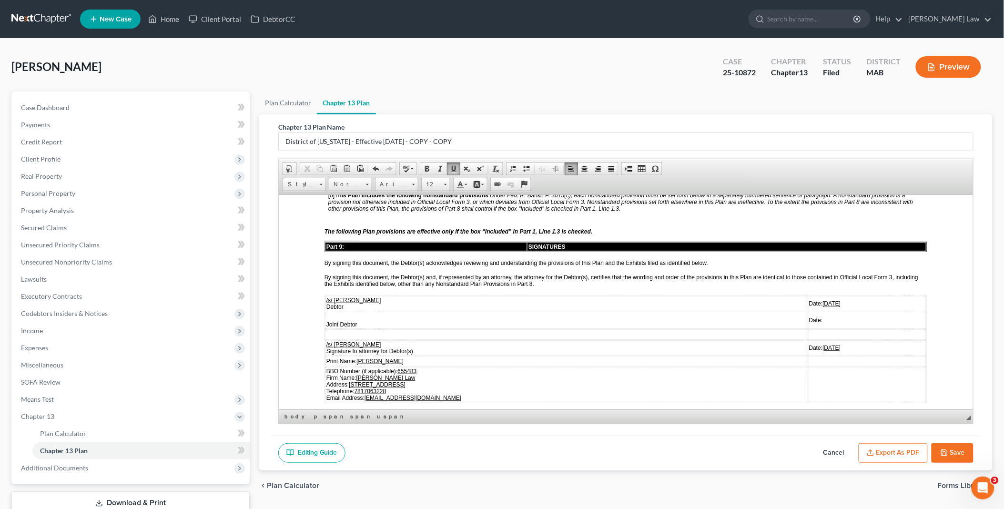
scroll to position [2065, 0]
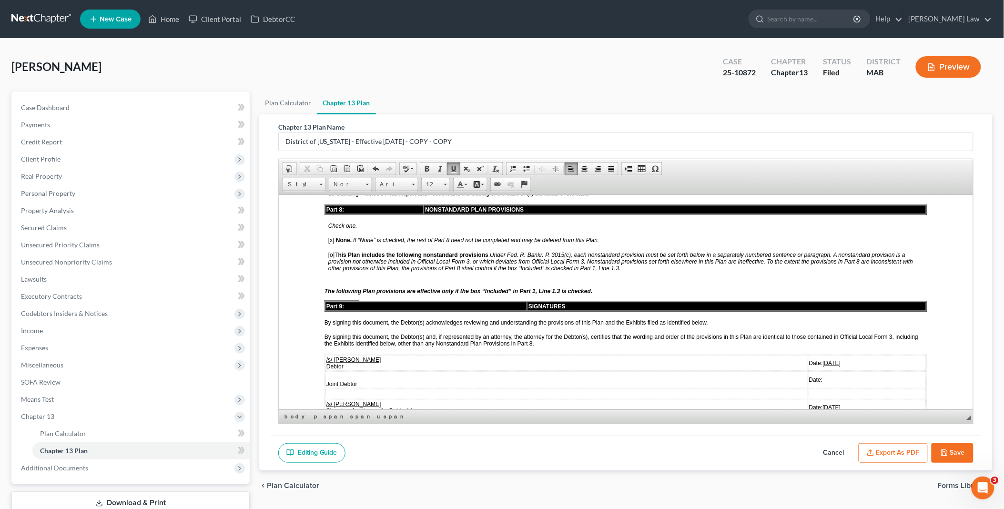
drag, startPoint x: 791, startPoint y: 307, endPoint x: 820, endPoint y: 309, distance: 29.1
click at [820, 355] on td "Date: [DATE]" at bounding box center [867, 362] width 118 height 15
drag, startPoint x: 790, startPoint y: 351, endPoint x: 822, endPoint y: 349, distance: 32.5
click at [822, 399] on td "Date: [DATE]" at bounding box center [867, 406] width 118 height 15
drag, startPoint x: 795, startPoint y: 353, endPoint x: 822, endPoint y: 350, distance: 26.8
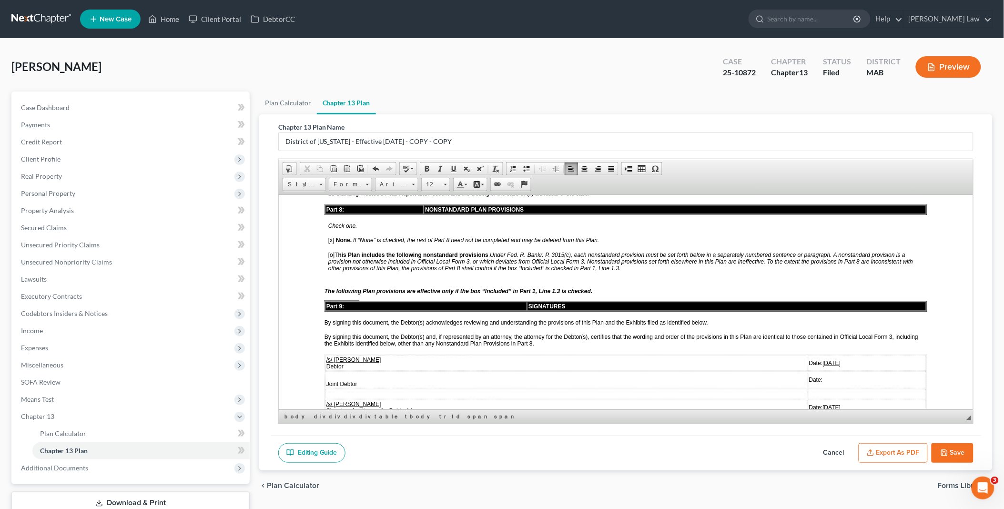
click at [822, 399] on td "Date:[DATE]" at bounding box center [867, 406] width 118 height 15
click at [450, 167] on span at bounding box center [454, 169] width 8 height 8
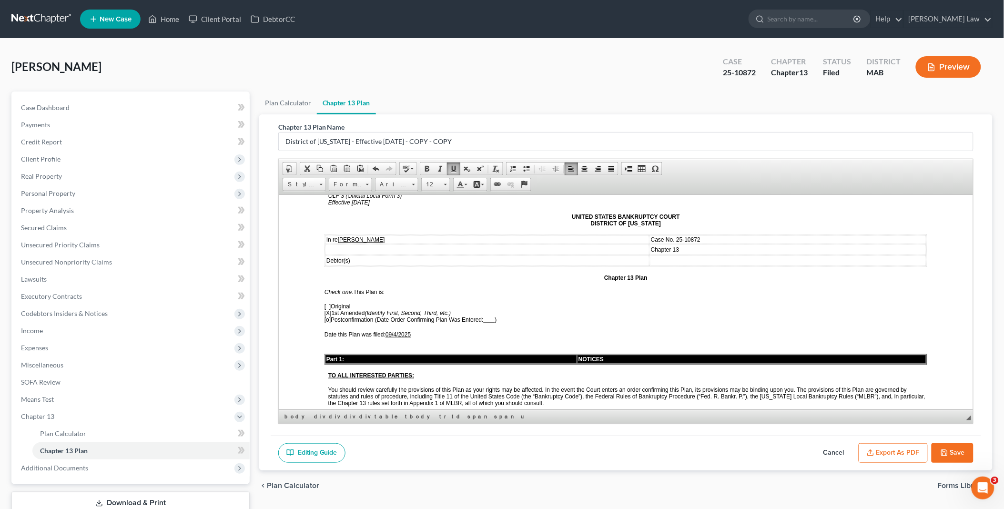
scroll to position [0, 0]
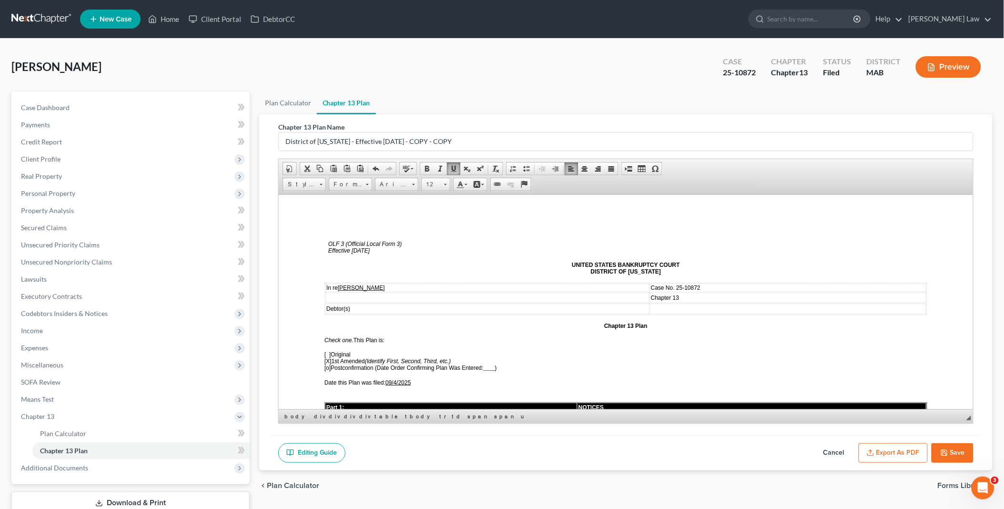
click at [902, 451] on button "Export as PDF" at bounding box center [893, 453] width 69 height 20
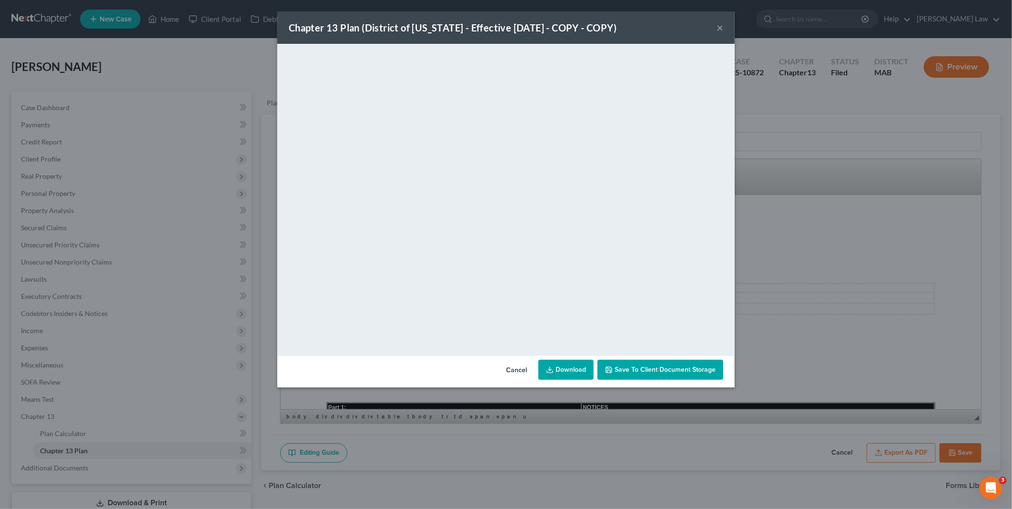
click at [572, 369] on link "Download" at bounding box center [566, 370] width 55 height 20
drag, startPoint x: 525, startPoint y: 363, endPoint x: 471, endPoint y: 349, distance: 55.5
click at [525, 363] on button "Cancel" at bounding box center [517, 370] width 36 height 19
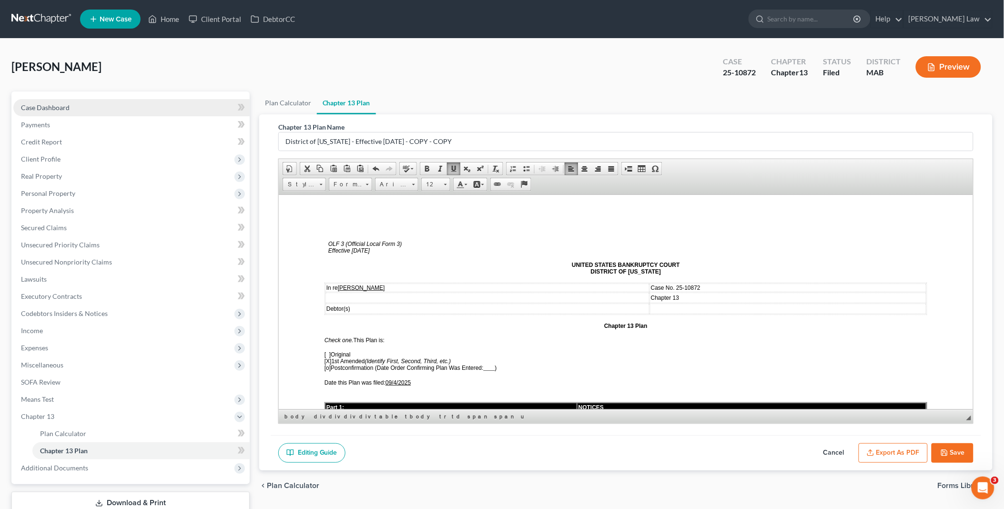
click at [70, 105] on link "Case Dashboard" at bounding box center [131, 107] width 236 height 17
